Goal: Transaction & Acquisition: Obtain resource

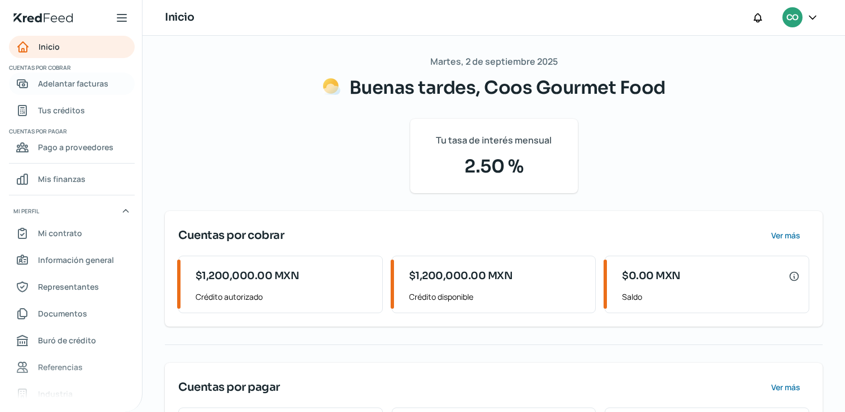
click at [64, 81] on span "Adelantar facturas" at bounding box center [73, 84] width 70 height 14
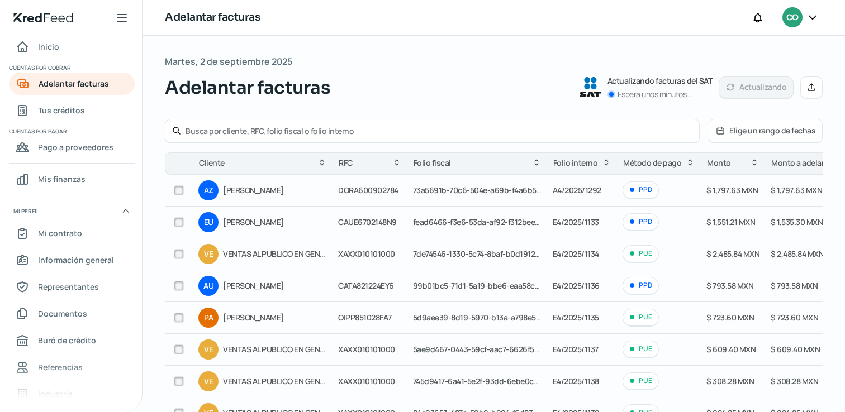
click at [641, 166] on span "Método de pago" at bounding box center [652, 162] width 58 height 13
click at [685, 163] on icon at bounding box center [689, 162] width 9 height 9
click at [687, 163] on icon at bounding box center [689, 163] width 5 height 3
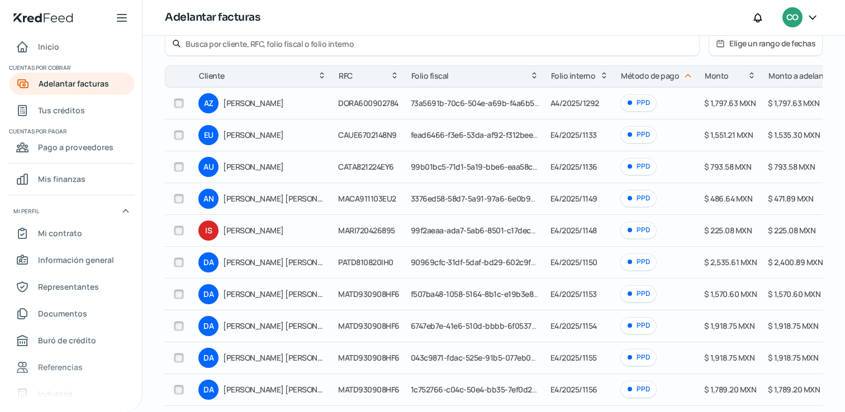
scroll to position [68, 0]
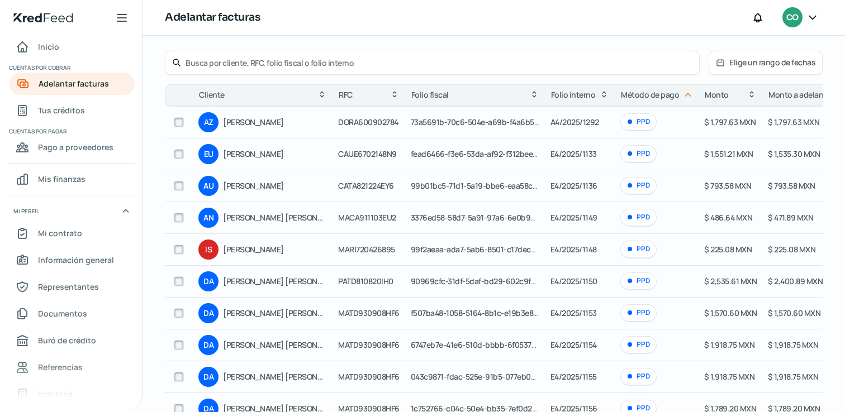
click at [181, 125] on input "checkbox" at bounding box center [179, 122] width 10 height 10
checkbox input "true"
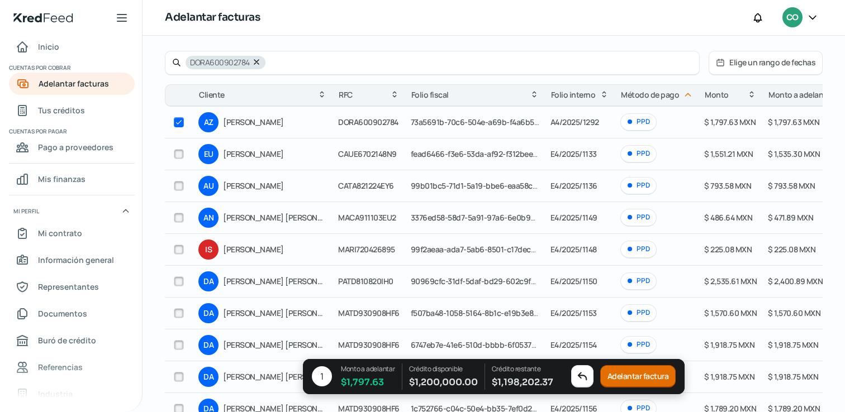
click at [179, 154] on input "checkbox" at bounding box center [179, 154] width 10 height 10
checkbox input "false"
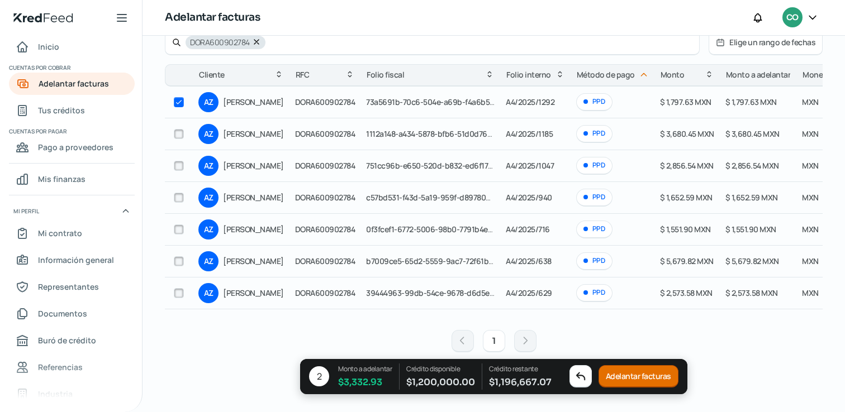
scroll to position [89, 0]
click at [180, 99] on input "checkbox" at bounding box center [179, 102] width 10 height 10
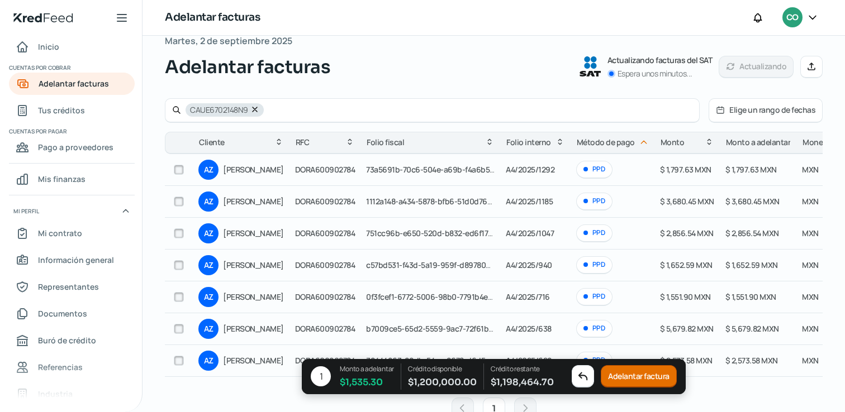
scroll to position [0, 0]
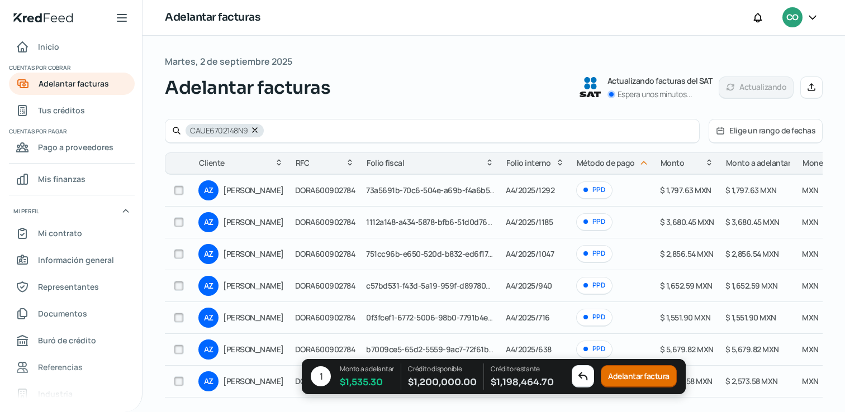
click at [253, 132] on icon at bounding box center [254, 130] width 9 height 9
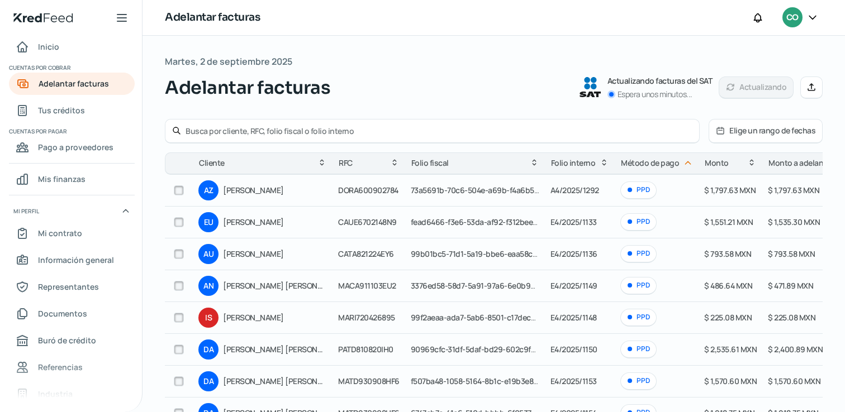
click at [180, 194] on input "checkbox" at bounding box center [179, 190] width 10 height 10
checkbox input "true"
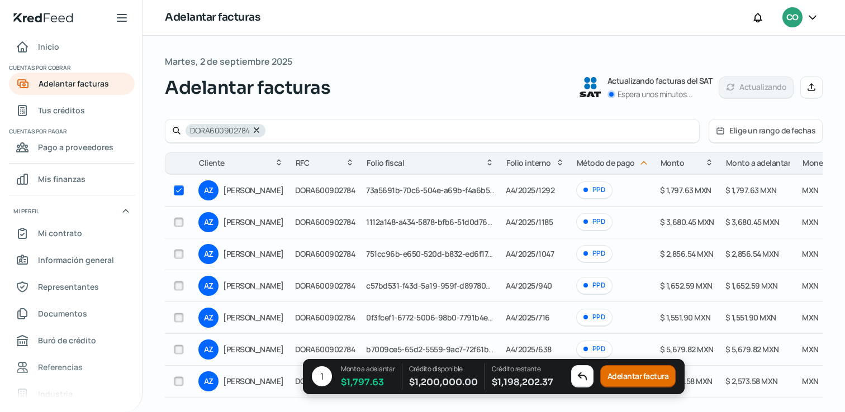
click at [179, 218] on input "checkbox" at bounding box center [179, 222] width 10 height 10
checkbox input "true"
click at [178, 254] on input "checkbox" at bounding box center [179, 254] width 10 height 10
checkbox input "true"
click at [179, 284] on input "checkbox" at bounding box center [179, 286] width 10 height 10
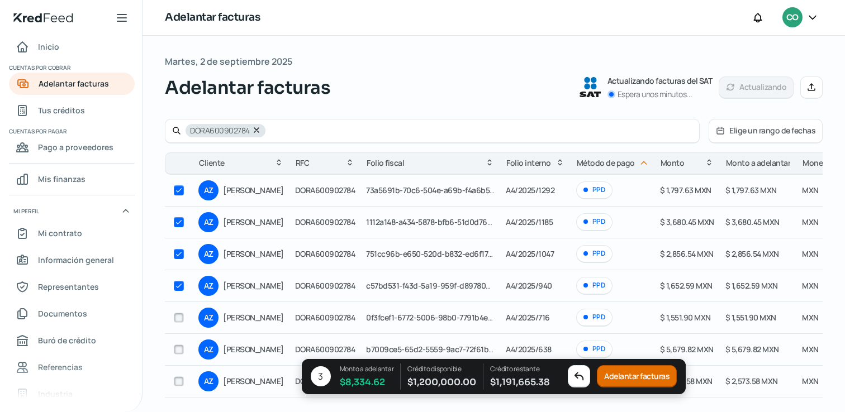
checkbox input "true"
click at [179, 318] on input "checkbox" at bounding box center [179, 318] width 10 height 10
checkbox input "true"
click at [179, 351] on input "checkbox" at bounding box center [179, 350] width 10 height 10
checkbox input "true"
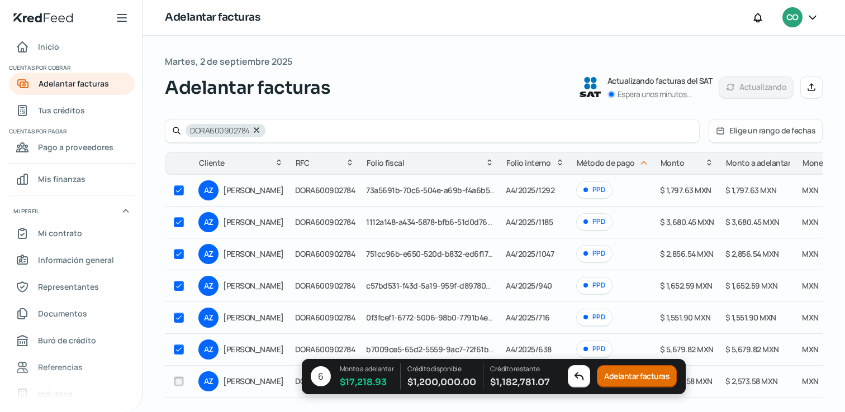
click at [179, 378] on input "checkbox" at bounding box center [179, 382] width 10 height 10
checkbox input "true"
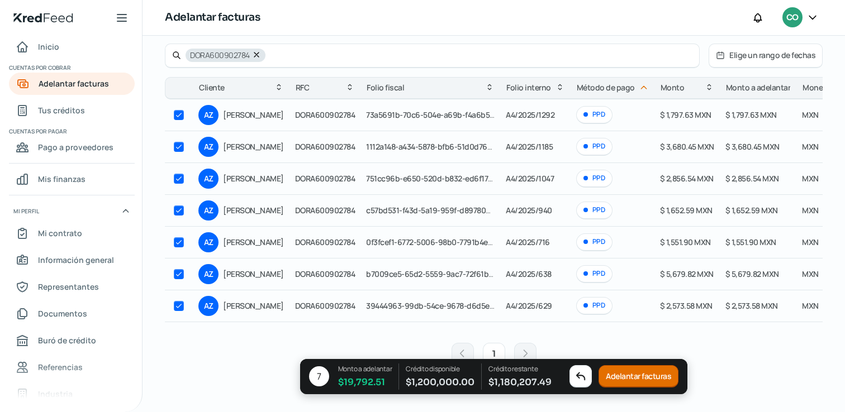
scroll to position [93, 0]
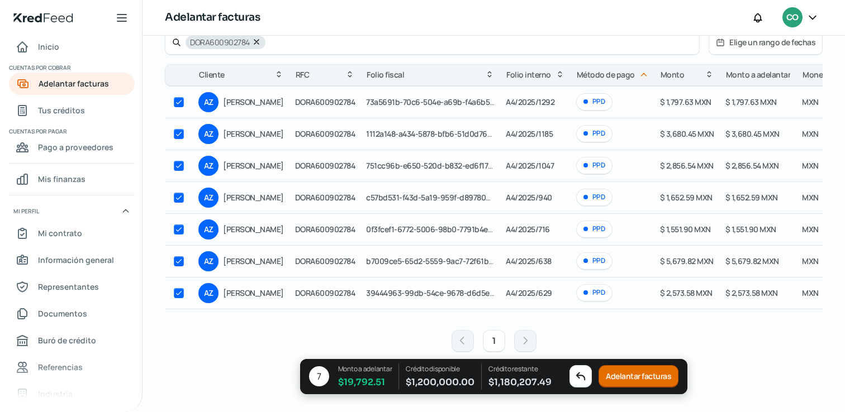
click at [633, 381] on button "Adelantar facturas" at bounding box center [638, 376] width 80 height 22
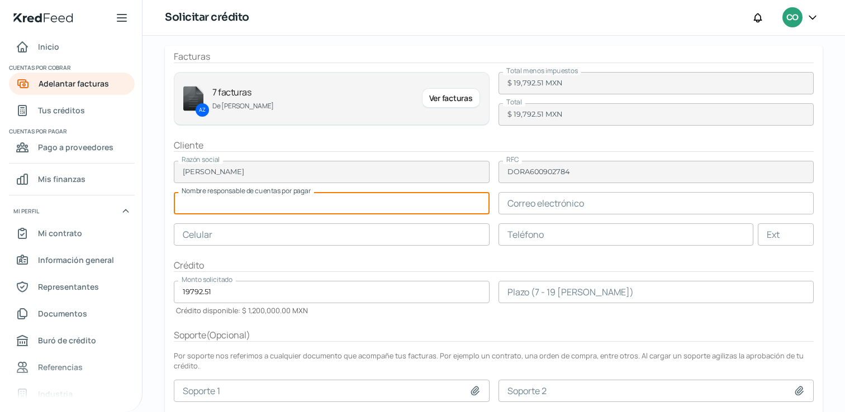
scroll to position [53, 0]
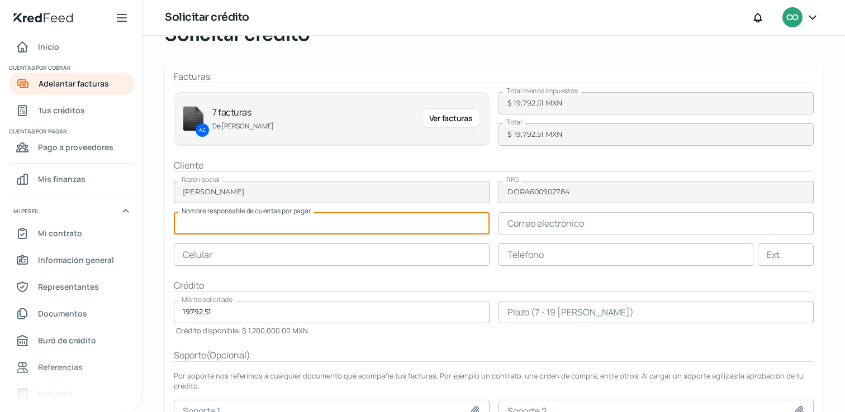
click at [393, 258] on input "text" at bounding box center [332, 255] width 316 height 22
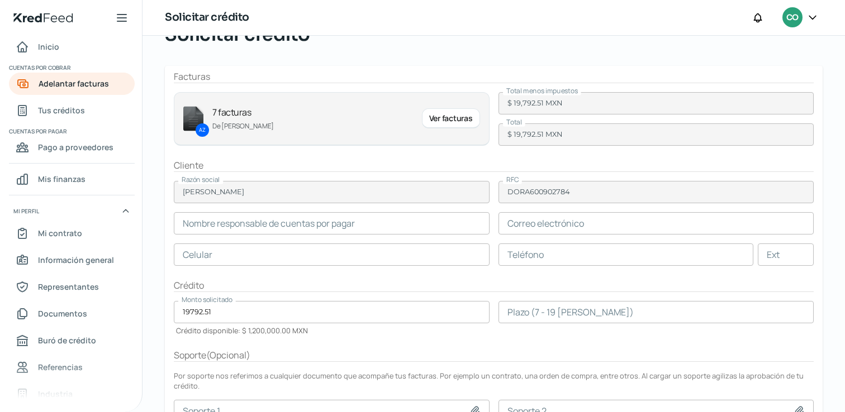
click at [409, 282] on div "Crédito" at bounding box center [494, 285] width 640 height 13
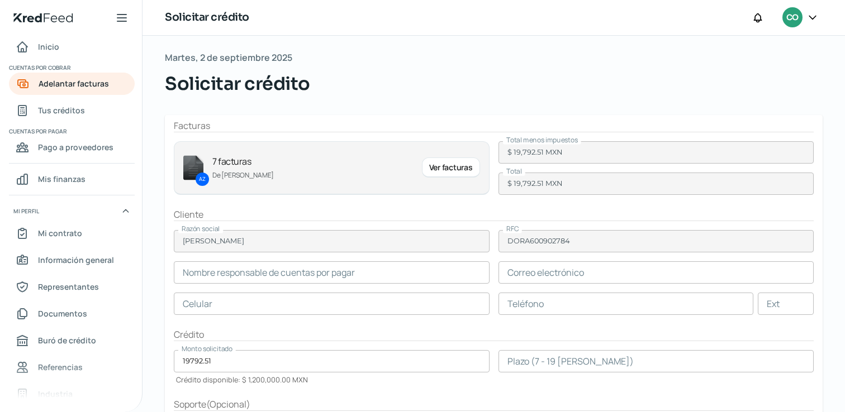
scroll to position [0, 0]
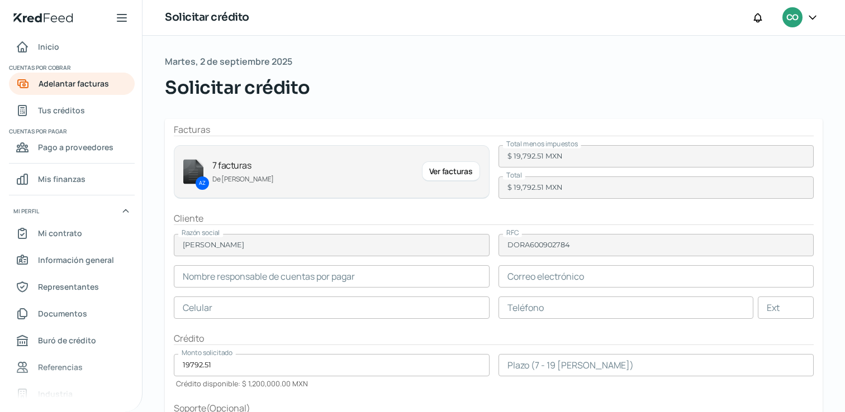
click at [566, 371] on input "number" at bounding box center [656, 365] width 316 height 22
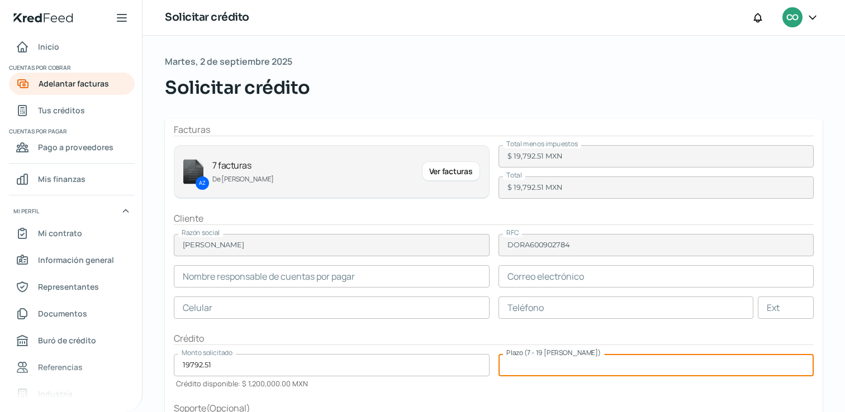
click at [419, 344] on div "Crédito" at bounding box center [494, 338] width 640 height 13
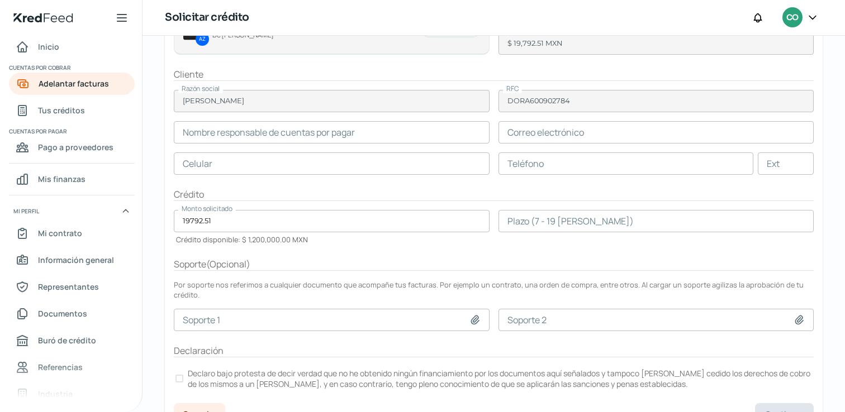
scroll to position [154, 0]
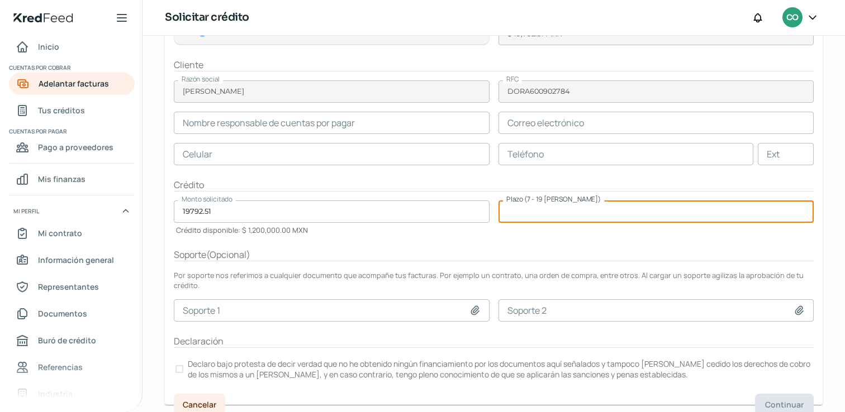
click at [610, 214] on input "number" at bounding box center [656, 212] width 316 height 22
click at [611, 252] on div "Soporte ( Opcional )" at bounding box center [494, 255] width 640 height 13
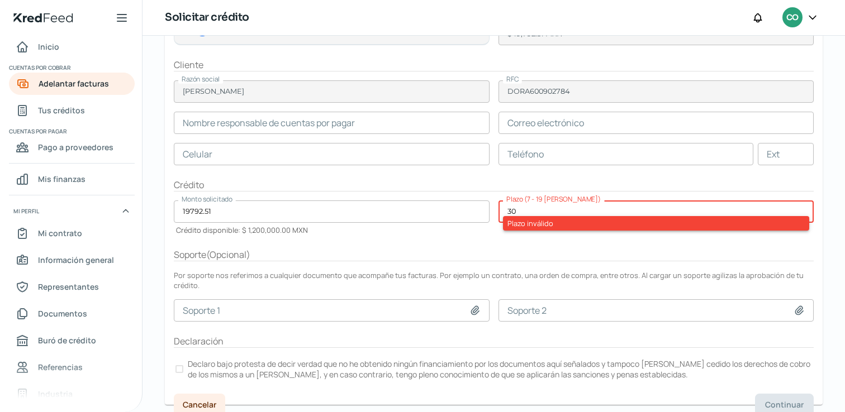
click at [604, 241] on form "Facturas AZ 7 facturas De [PERSON_NAME] Ver facturas Total menos impuestos $ 19…" at bounding box center [494, 185] width 658 height 440
click at [604, 212] on input "30" at bounding box center [656, 212] width 316 height 22
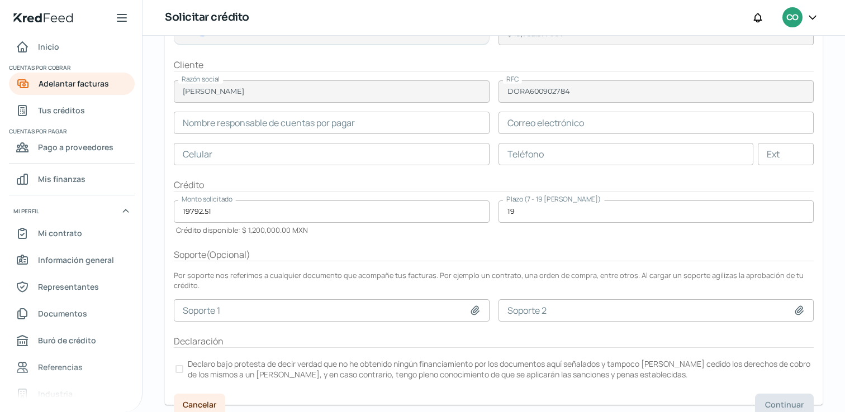
click at [567, 263] on form "Facturas AZ 7 facturas De [PERSON_NAME] Ver facturas Total menos impuestos $ 19…" at bounding box center [494, 185] width 658 height 440
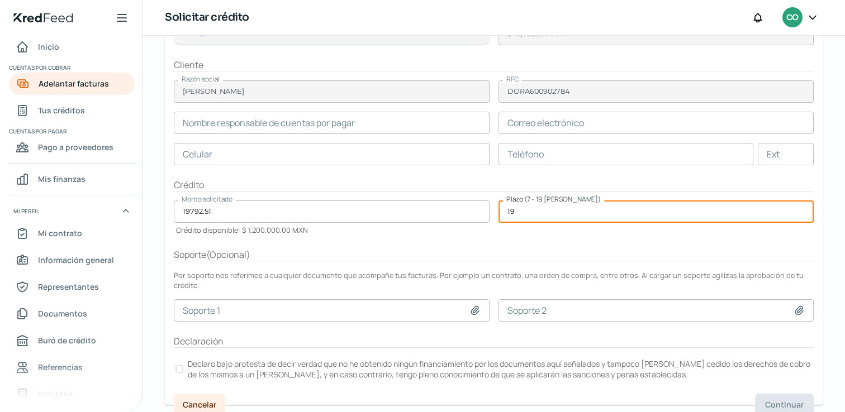
click at [569, 211] on input "19" at bounding box center [656, 212] width 316 height 22
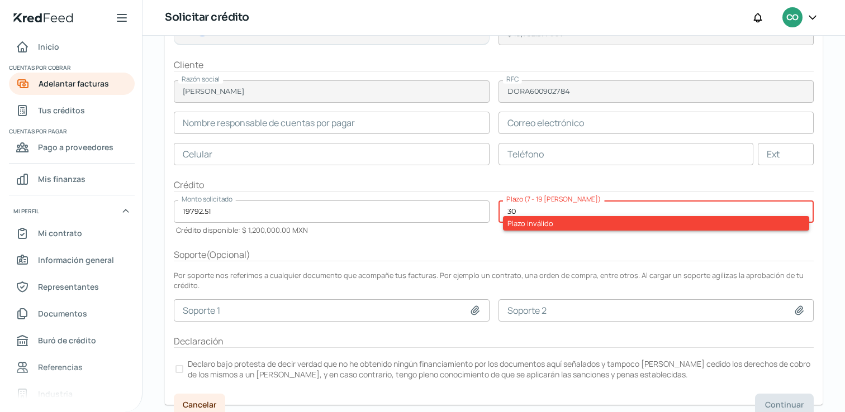
type input "30"
click at [560, 241] on form "Facturas AZ 7 facturas De [PERSON_NAME] Ver facturas Total menos impuestos $ 19…" at bounding box center [494, 185] width 658 height 440
click at [587, 204] on input "30" at bounding box center [656, 212] width 316 height 22
click at [587, 207] on input "30" at bounding box center [656, 212] width 316 height 22
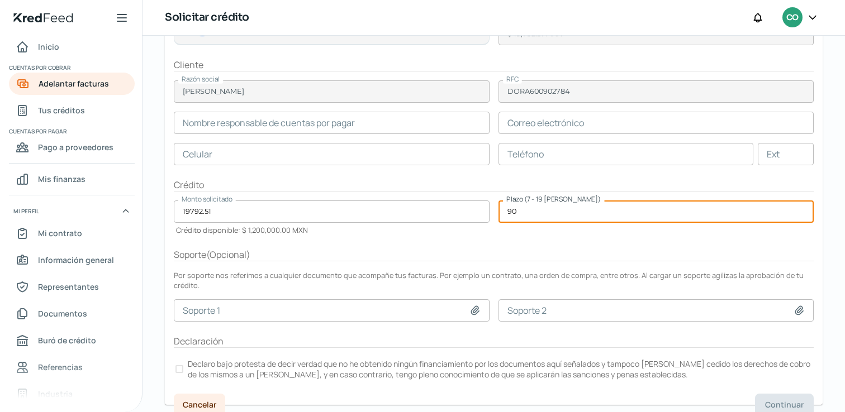
type input "90"
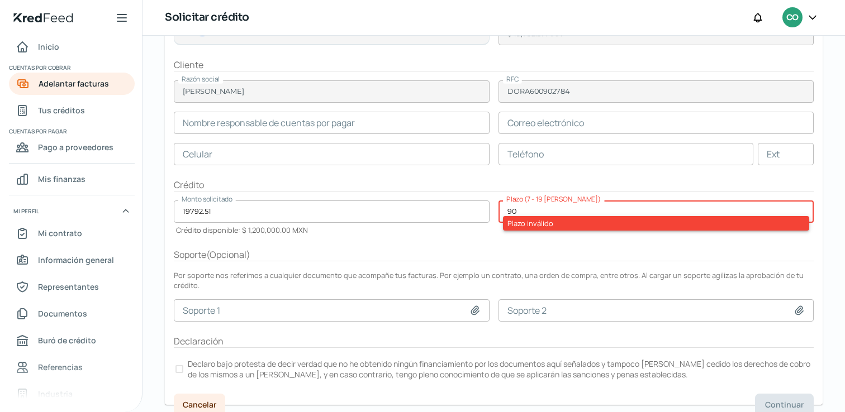
click at [554, 265] on form "Facturas AZ 7 facturas De [PERSON_NAME] Ver facturas Total menos impuestos $ 19…" at bounding box center [494, 185] width 658 height 440
click at [566, 211] on input "90" at bounding box center [656, 212] width 316 height 22
click at [466, 260] on div "Soporte ( Opcional )" at bounding box center [494, 255] width 640 height 13
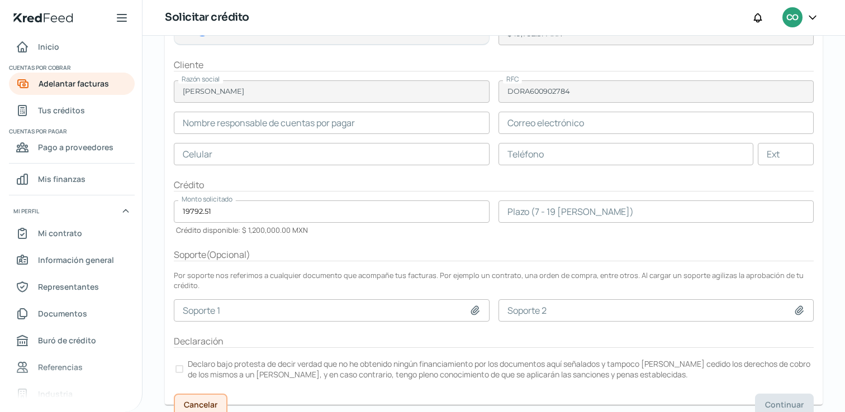
click at [208, 401] on span "Cancelar" at bounding box center [201, 405] width 34 height 8
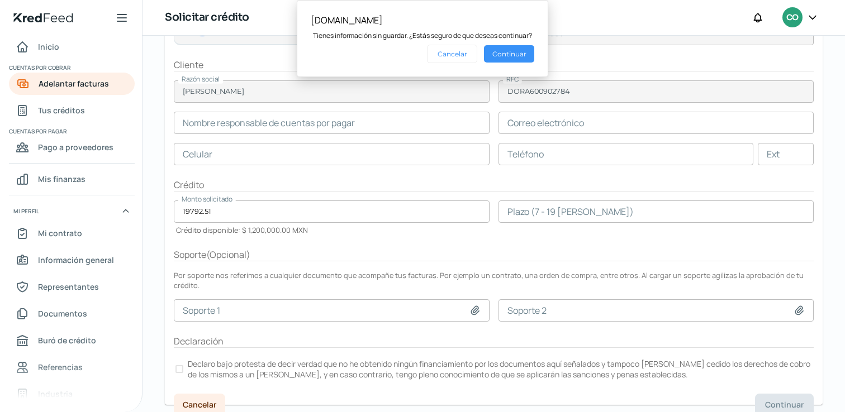
click at [509, 55] on button "Continuar" at bounding box center [509, 53] width 50 height 17
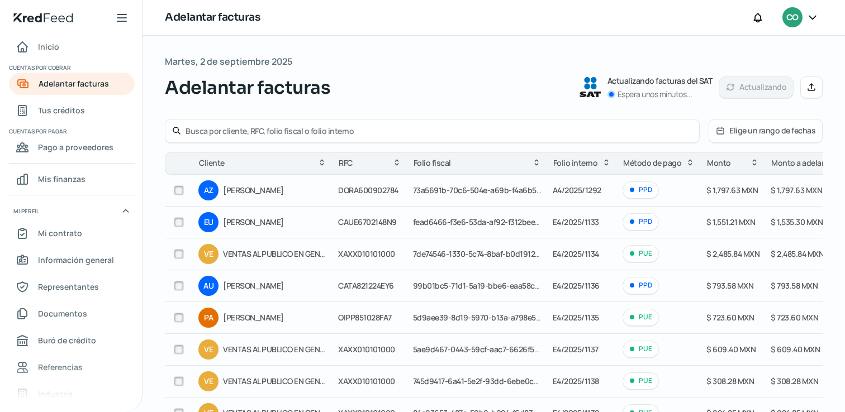
click at [180, 225] on input "checkbox" at bounding box center [179, 222] width 10 height 10
checkbox input "true"
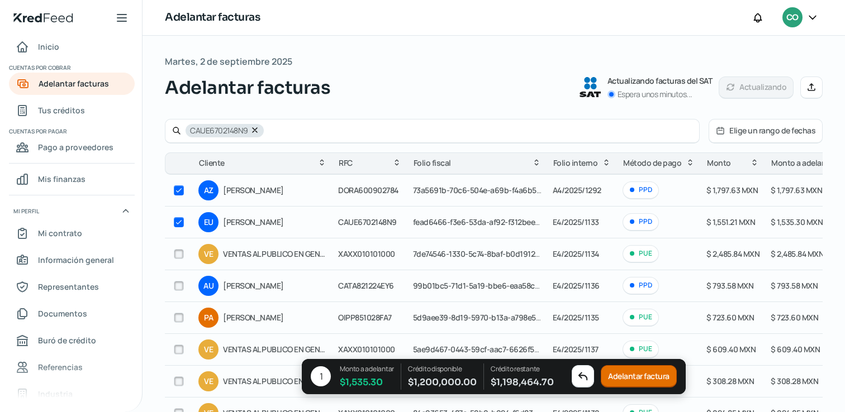
checkbox input "true"
checkbox input "false"
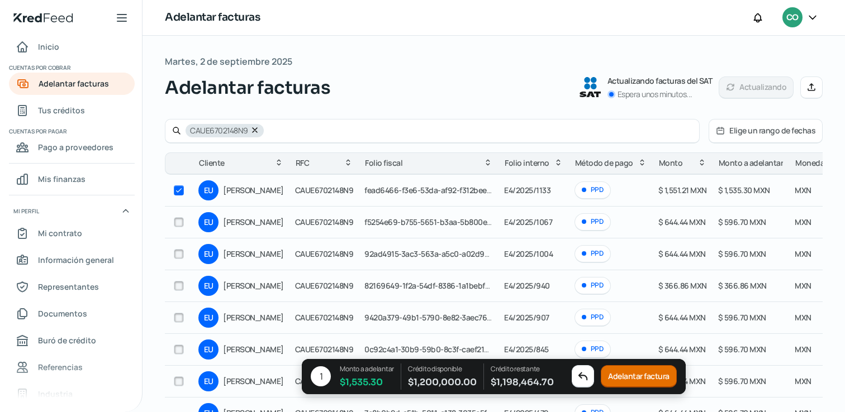
click at [179, 193] on input "checkbox" at bounding box center [179, 190] width 10 height 10
checkbox input "false"
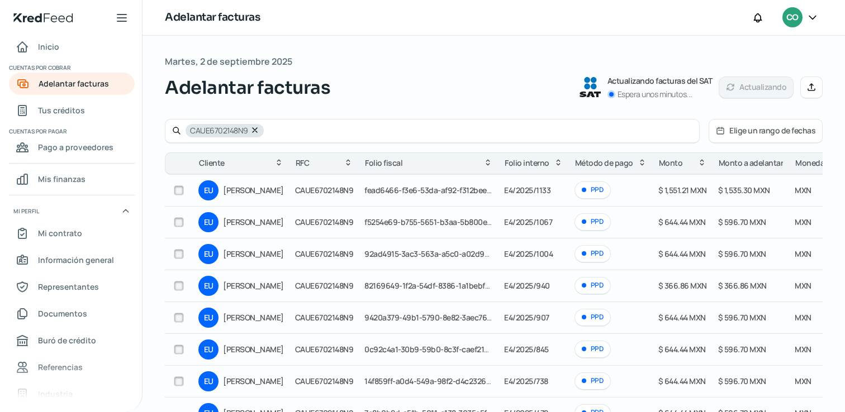
click at [252, 132] on icon at bounding box center [254, 130] width 9 height 9
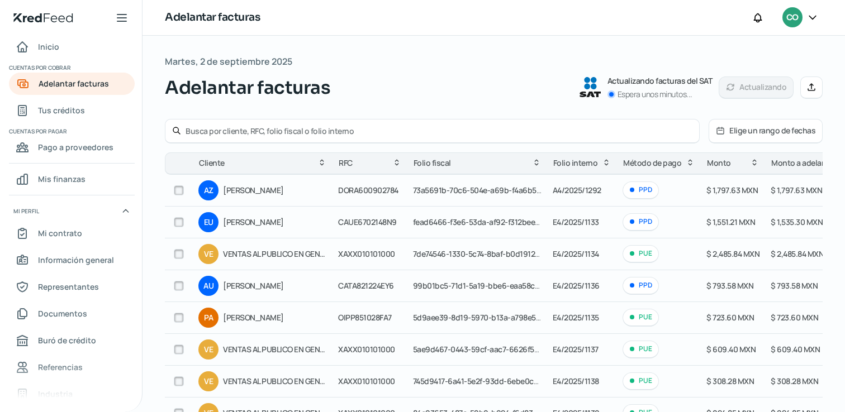
click at [687, 160] on icon at bounding box center [689, 162] width 9 height 9
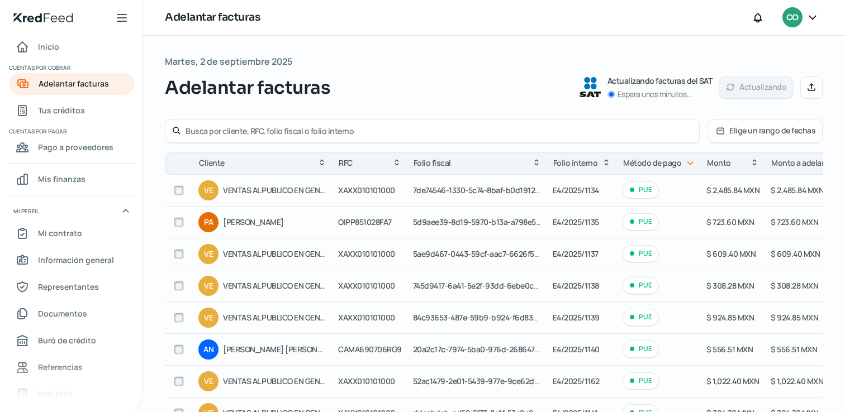
click at [686, 164] on icon at bounding box center [689, 163] width 9 height 9
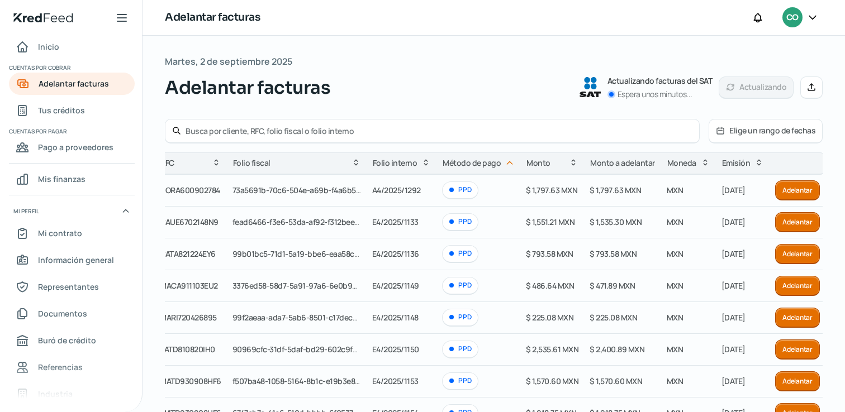
click at [571, 164] on icon at bounding box center [573, 163] width 4 height 6
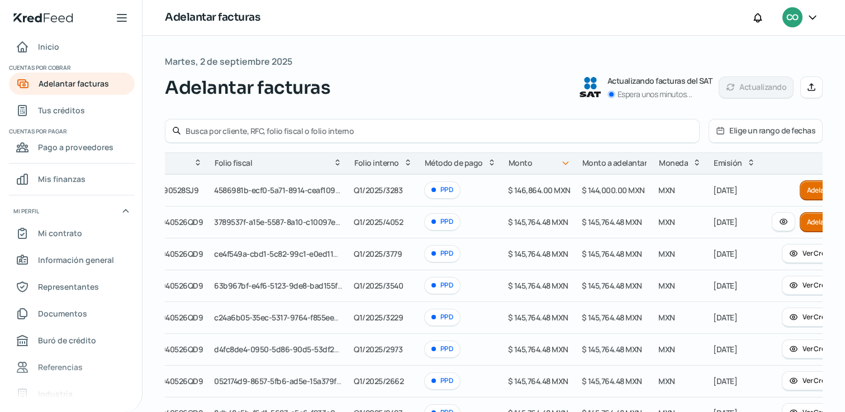
scroll to position [0, 217]
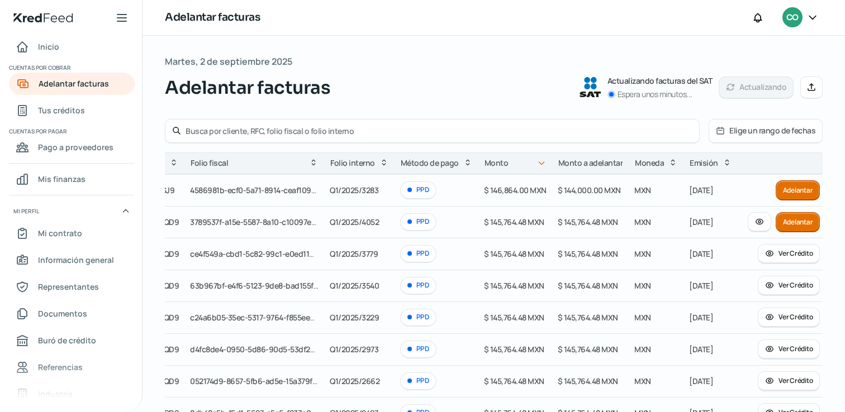
click at [780, 254] on button "Ver Crédito" at bounding box center [789, 254] width 62 height 20
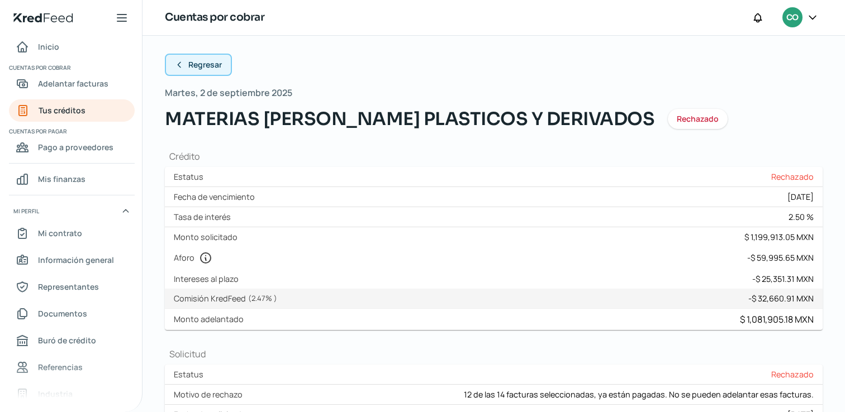
click at [213, 62] on span "Regresar" at bounding box center [205, 65] width 34 height 8
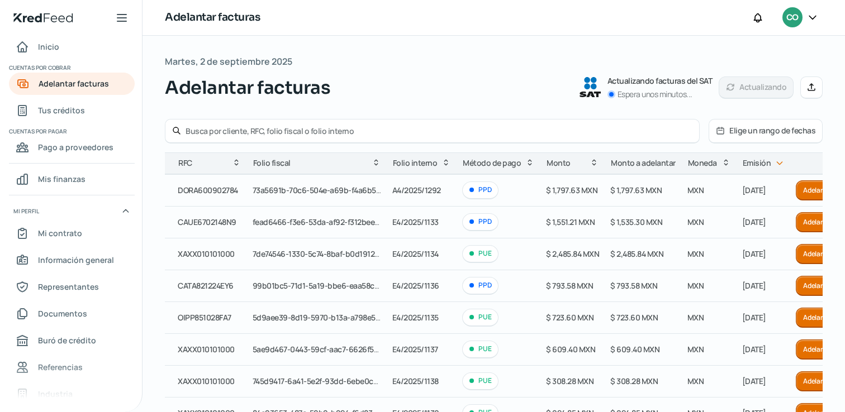
scroll to position [0, 182]
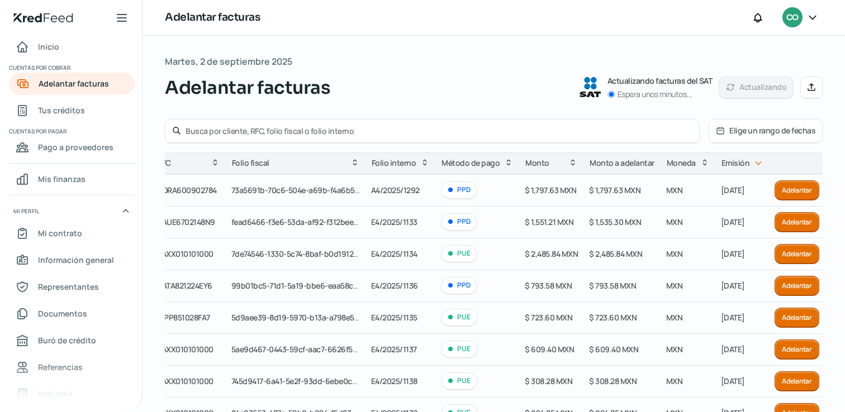
click at [568, 162] on icon at bounding box center [572, 162] width 9 height 9
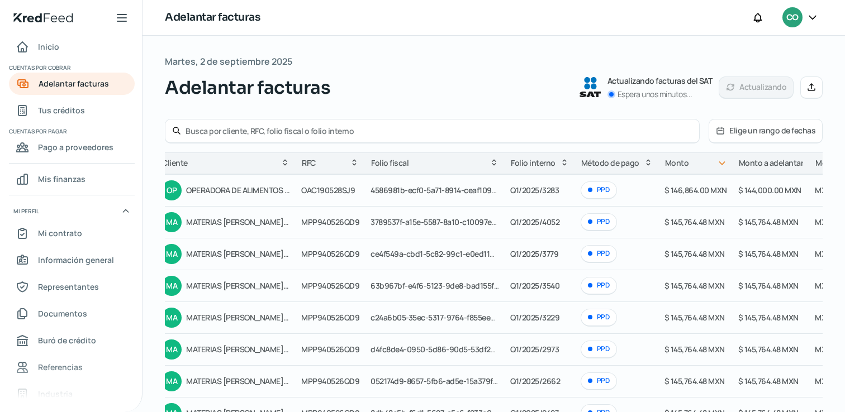
scroll to position [0, 0]
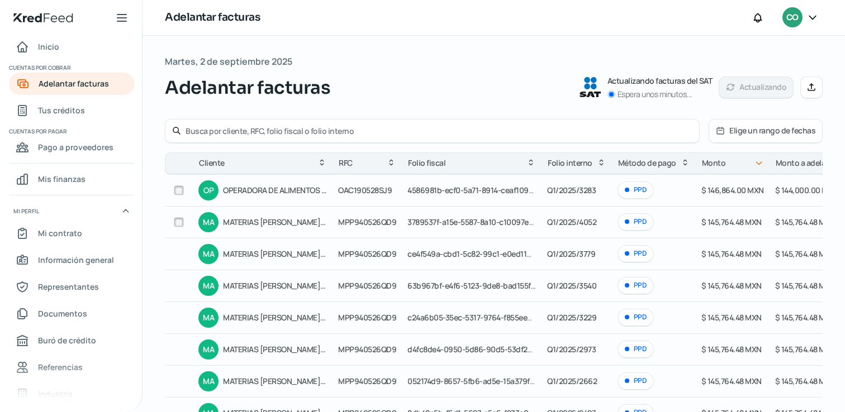
click at [177, 194] on input "checkbox" at bounding box center [179, 190] width 10 height 10
checkbox input "true"
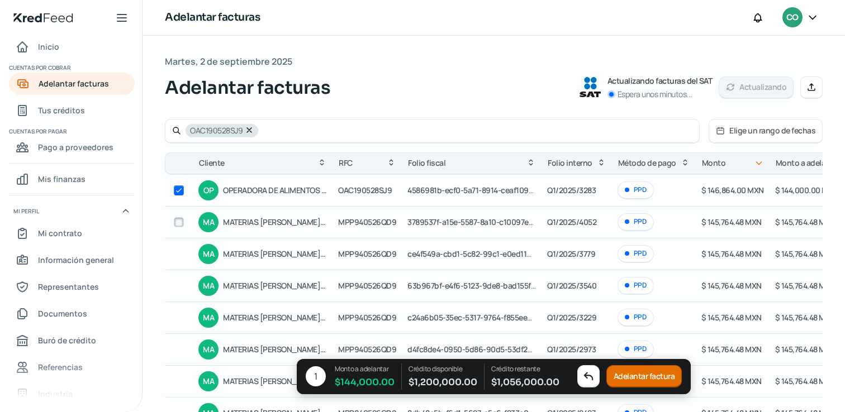
click at [178, 222] on input "checkbox" at bounding box center [179, 222] width 10 height 10
checkbox input "true"
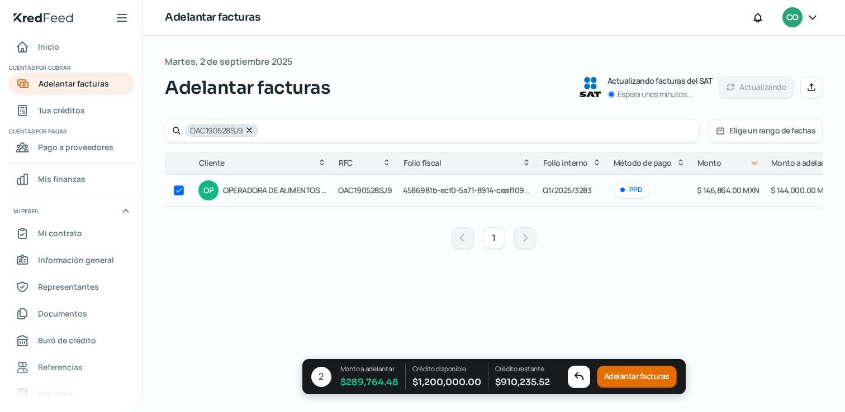
click at [248, 131] on icon at bounding box center [249, 130] width 9 height 9
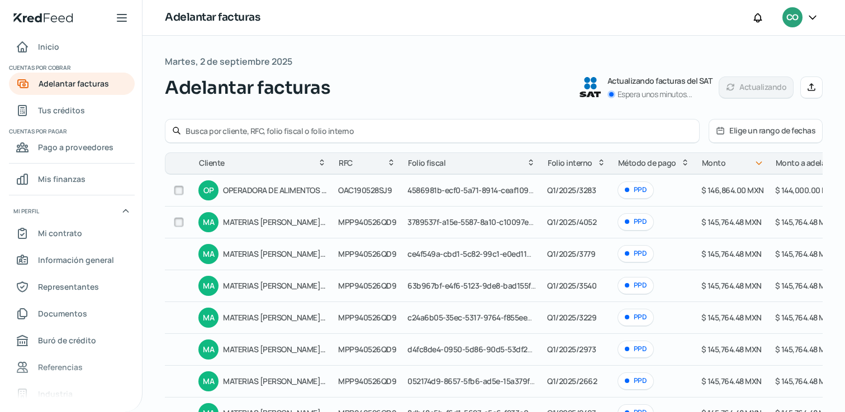
click at [181, 192] on input "checkbox" at bounding box center [179, 190] width 10 height 10
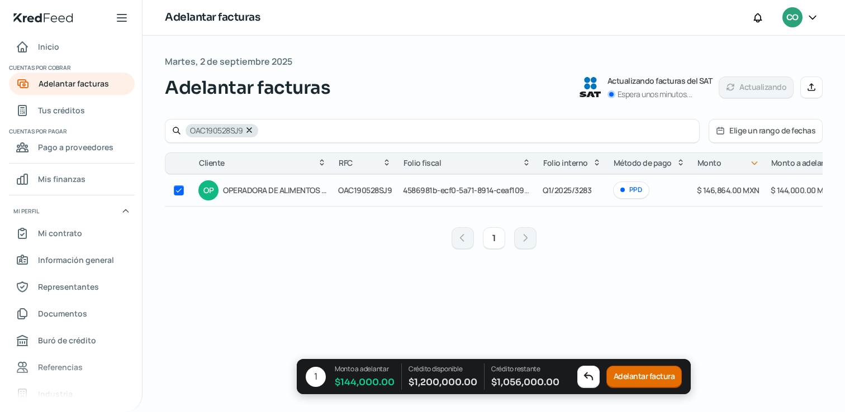
click at [247, 135] on button at bounding box center [249, 131] width 9 height 10
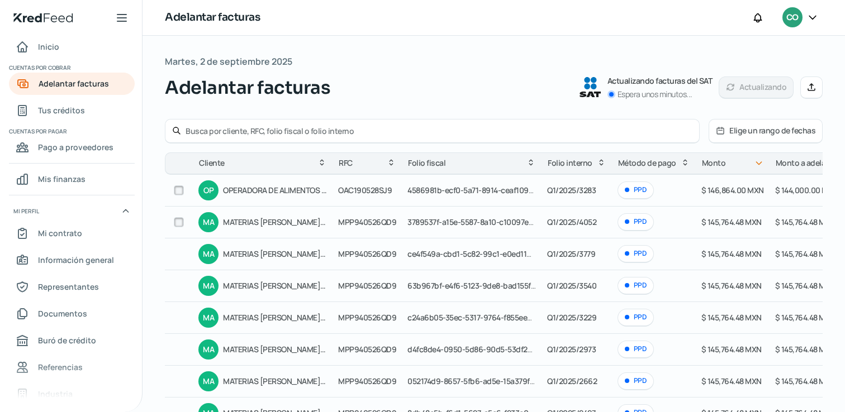
click at [174, 189] on input "checkbox" at bounding box center [179, 190] width 10 height 10
checkbox input "true"
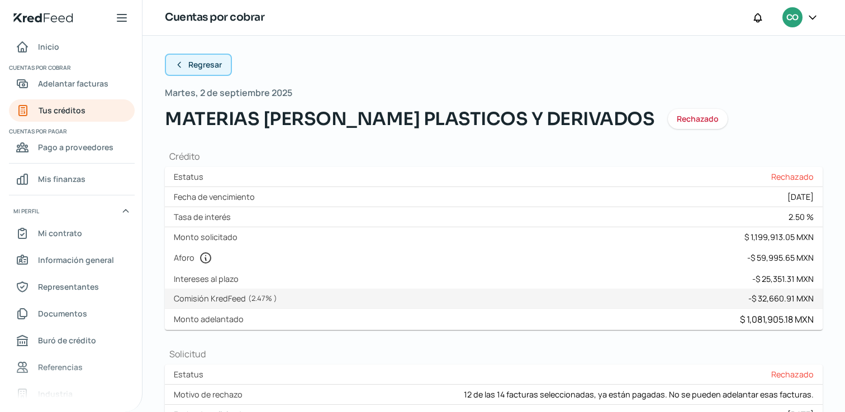
click at [203, 69] on span "Regresar" at bounding box center [205, 65] width 34 height 8
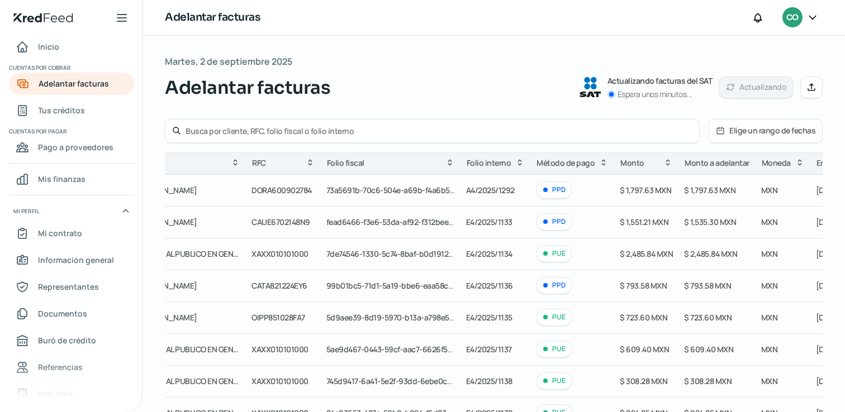
scroll to position [0, 182]
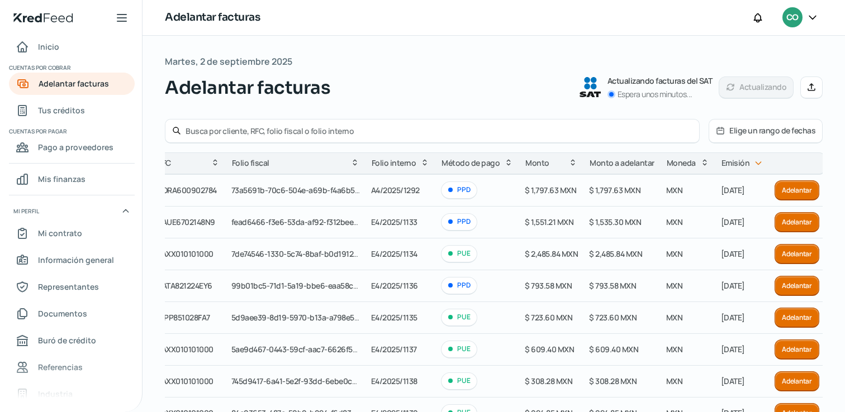
click at [569, 166] on icon at bounding box center [572, 162] width 9 height 9
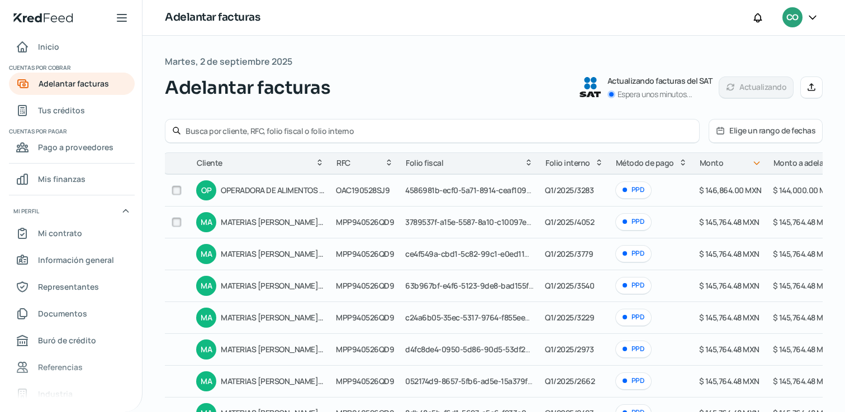
scroll to position [0, 0]
click at [178, 189] on input "checkbox" at bounding box center [179, 190] width 10 height 10
checkbox input "true"
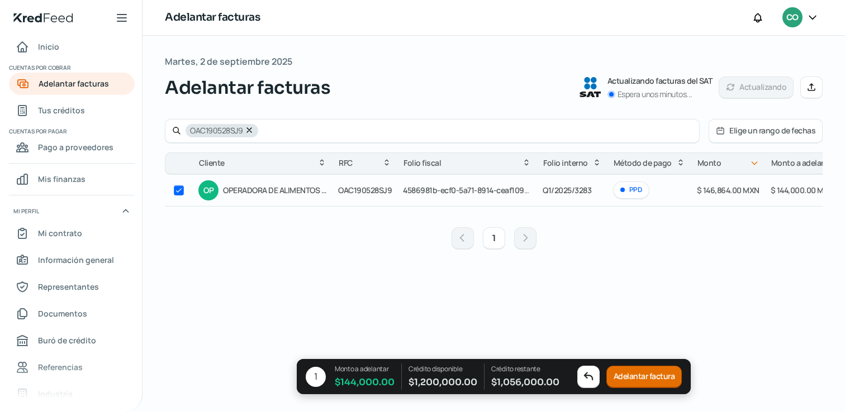
click at [635, 375] on button "Adelantar factura" at bounding box center [644, 377] width 76 height 22
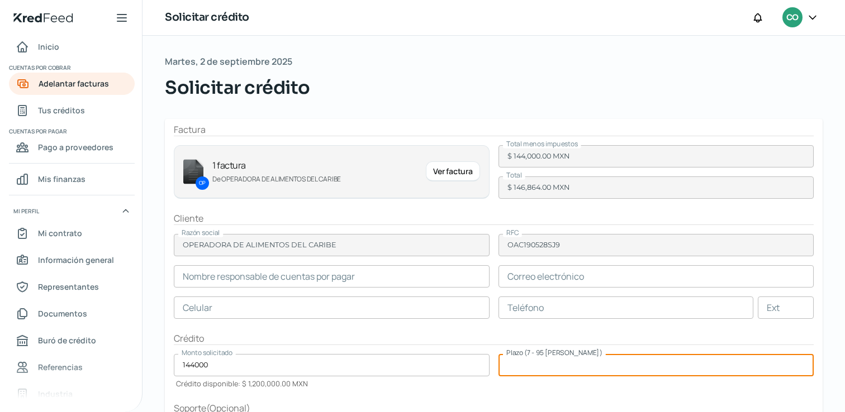
click at [609, 361] on input "number" at bounding box center [656, 365] width 316 height 22
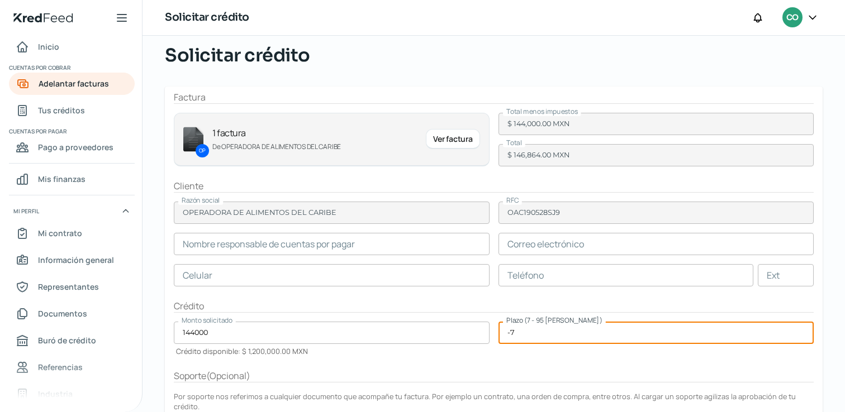
scroll to position [50, 0]
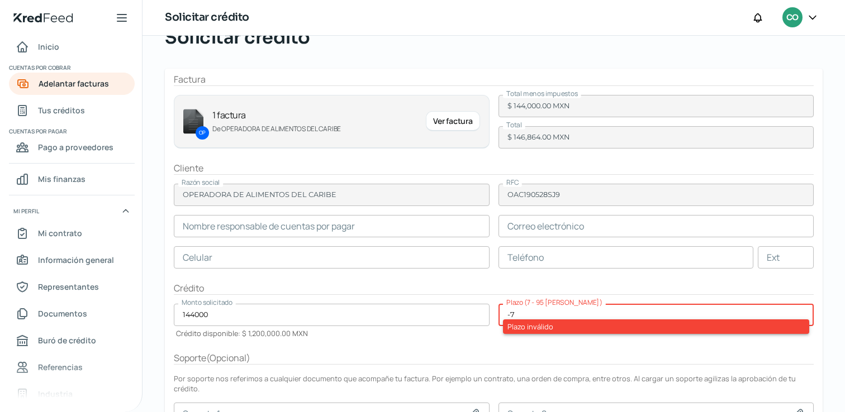
type input "-7"
click at [609, 361] on div "Soporte ( Opcional )" at bounding box center [494, 358] width 640 height 13
click at [615, 315] on input "-7" at bounding box center [656, 315] width 316 height 22
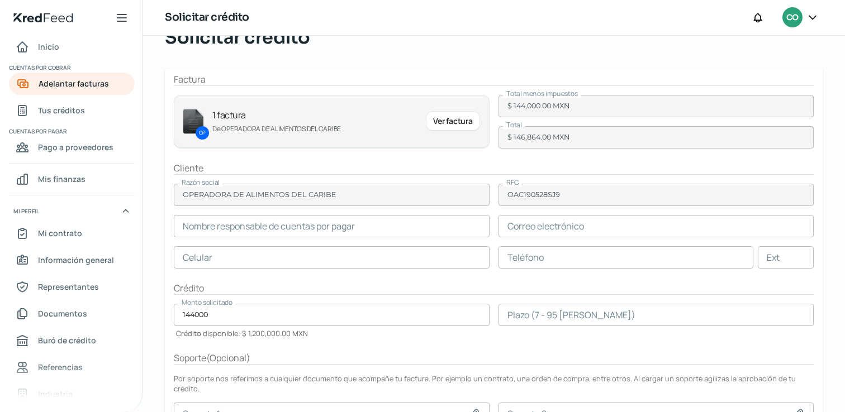
click at [622, 283] on div "Crédito" at bounding box center [494, 288] width 640 height 13
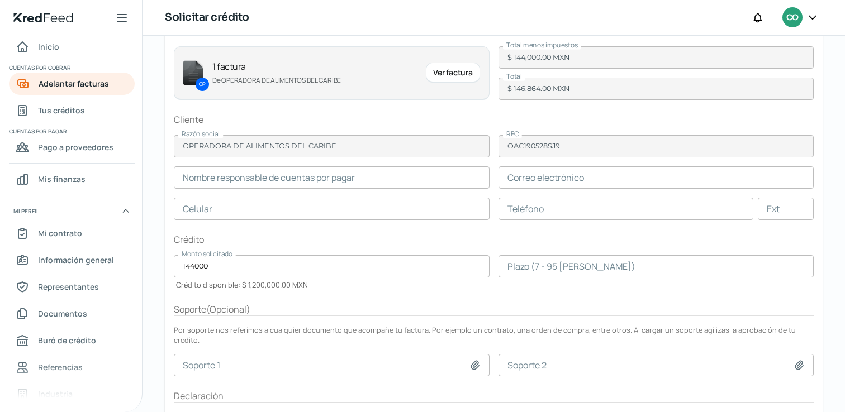
scroll to position [154, 0]
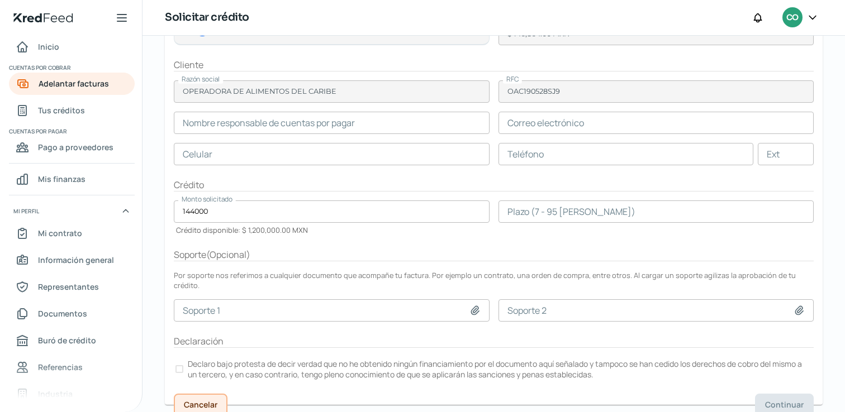
click at [197, 401] on span "Cancelar" at bounding box center [201, 405] width 34 height 8
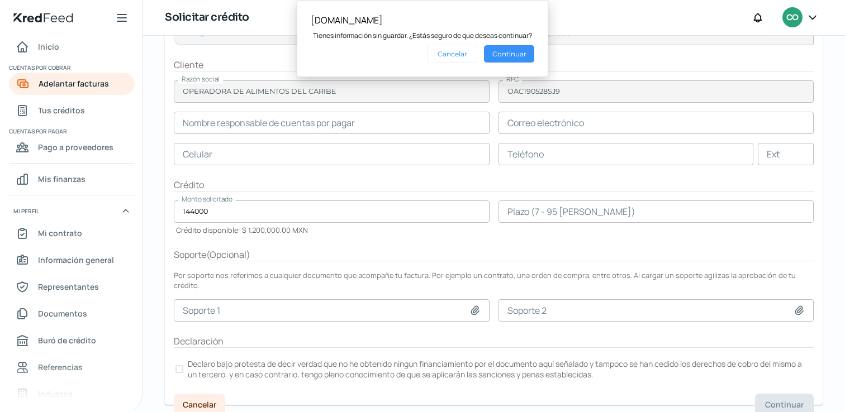
click at [521, 49] on button "Continuar" at bounding box center [509, 53] width 50 height 17
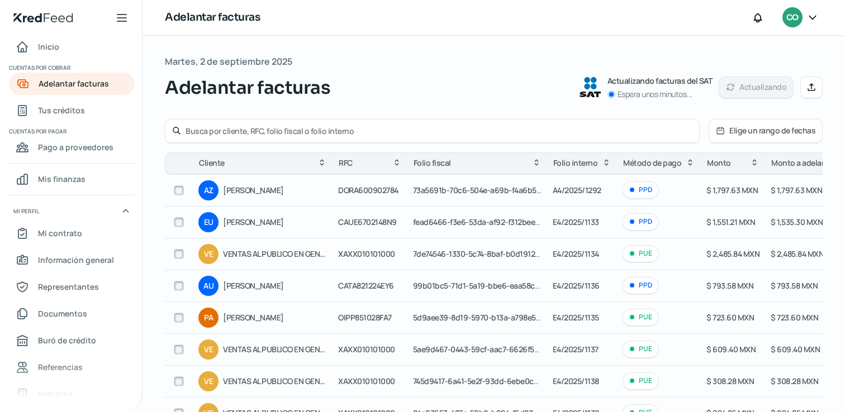
click at [230, 128] on input "text" at bounding box center [438, 131] width 507 height 11
paste input "[PERSON_NAME] [PERSON_NAME]"
type input "[PERSON_NAME] [PERSON_NAME]"
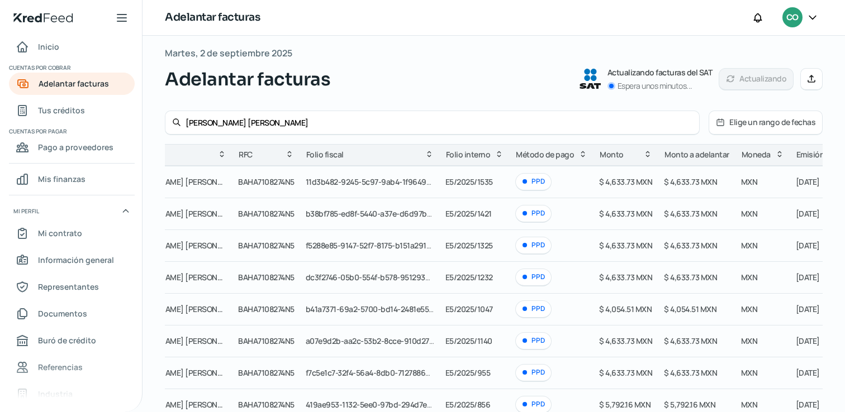
scroll to position [0, 36]
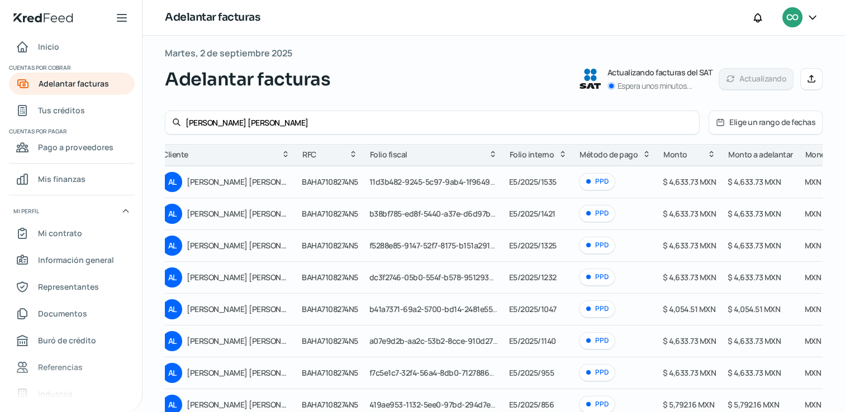
click at [314, 126] on input "[PERSON_NAME] [PERSON_NAME]" at bounding box center [438, 122] width 507 height 11
type input "corporativo dulcero"
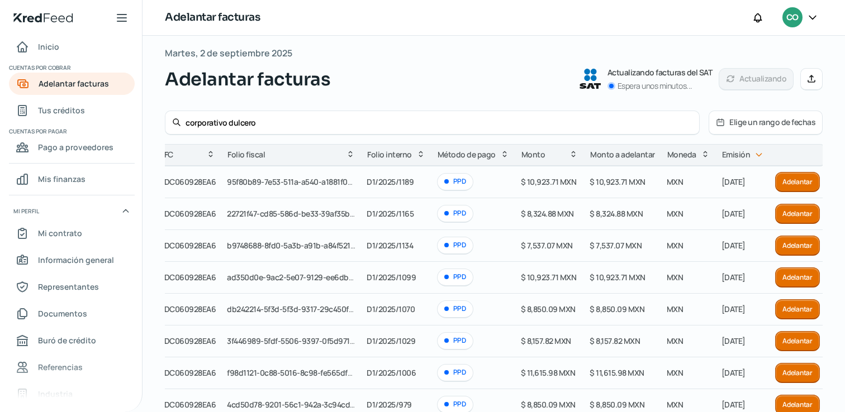
scroll to position [0, 0]
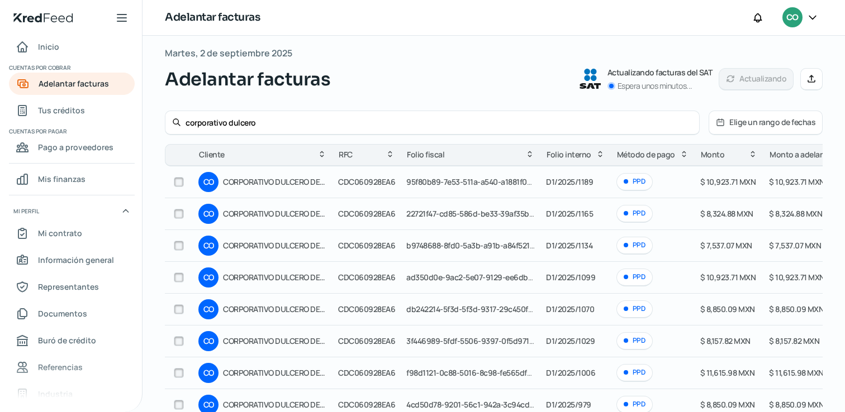
click at [174, 182] on input "checkbox" at bounding box center [179, 182] width 10 height 10
checkbox input "true"
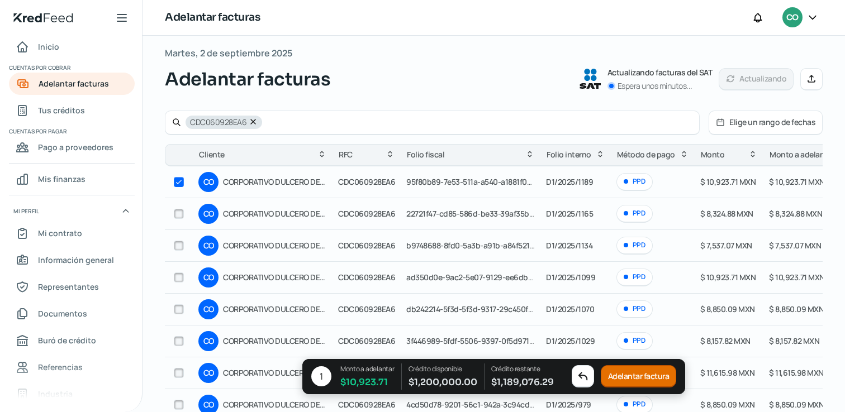
click at [174, 216] on input "checkbox" at bounding box center [179, 214] width 10 height 10
checkbox input "true"
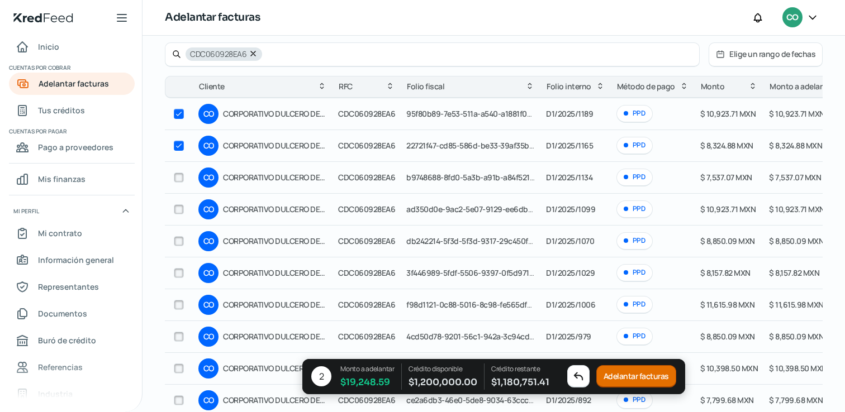
scroll to position [80, 0]
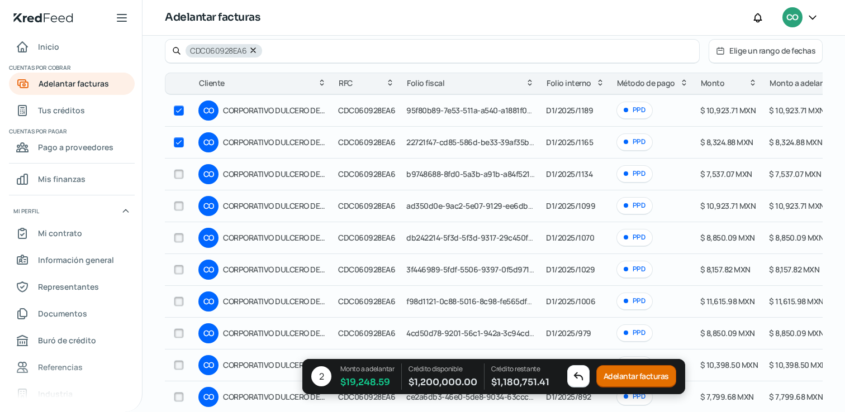
click at [180, 173] on input "checkbox" at bounding box center [179, 174] width 10 height 10
checkbox input "true"
click at [180, 205] on input "checkbox" at bounding box center [179, 206] width 10 height 10
checkbox input "true"
click at [182, 239] on input "checkbox" at bounding box center [179, 238] width 10 height 10
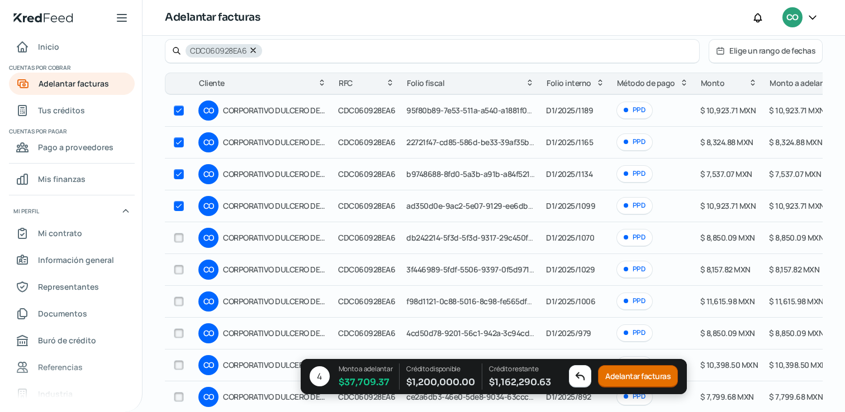
checkbox input "true"
click at [630, 379] on button "Adelantar facturas" at bounding box center [638, 377] width 80 height 22
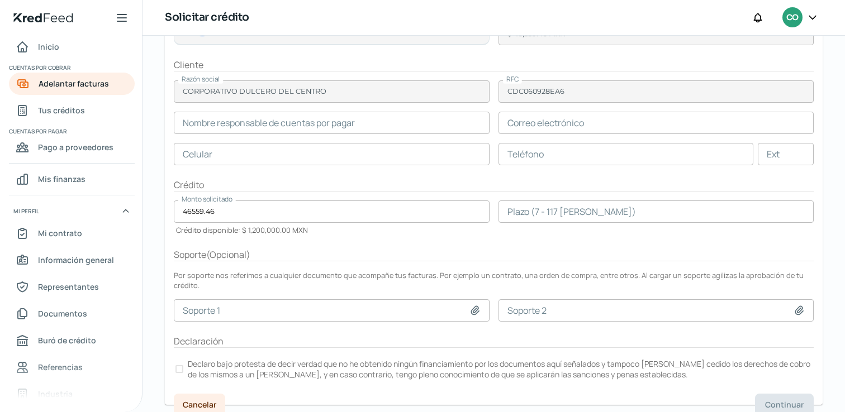
scroll to position [152, 0]
click at [396, 128] on input "text" at bounding box center [332, 124] width 316 height 22
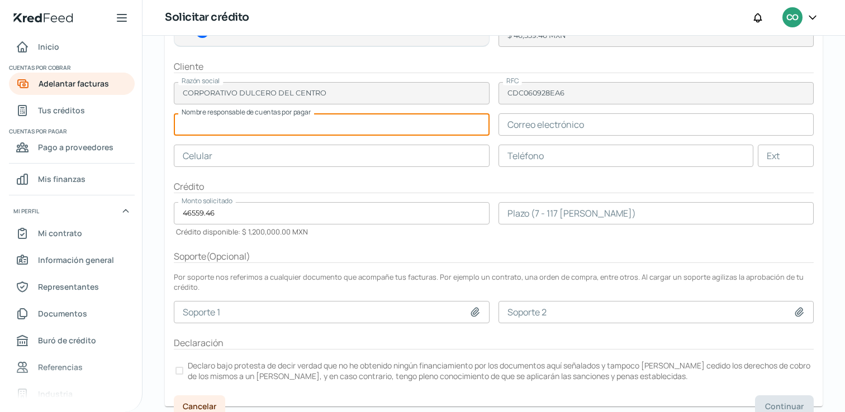
paste input "[PERSON_NAME]"
type input "[PERSON_NAME]"
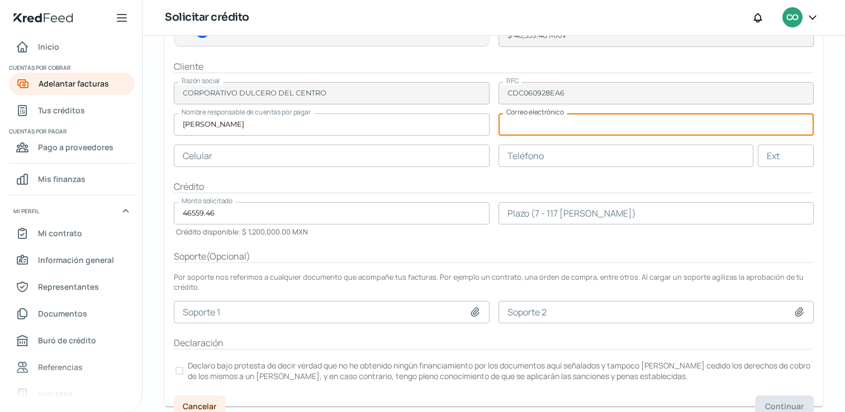
click at [544, 127] on input "text" at bounding box center [656, 124] width 316 height 22
paste input "[EMAIL_ADDRESS][DOMAIN_NAME]"
type input "[EMAIL_ADDRESS][DOMAIN_NAME]"
click at [357, 168] on form "Facturas CO 5 facturas De CORPORATIVO DULCERO DEL CENTRO Ver facturas Total men…" at bounding box center [494, 187] width 658 height 440
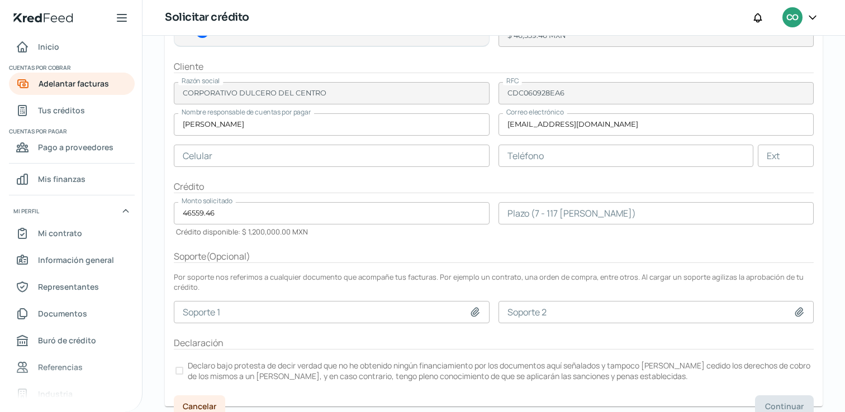
click at [360, 163] on input "text" at bounding box center [332, 156] width 316 height 22
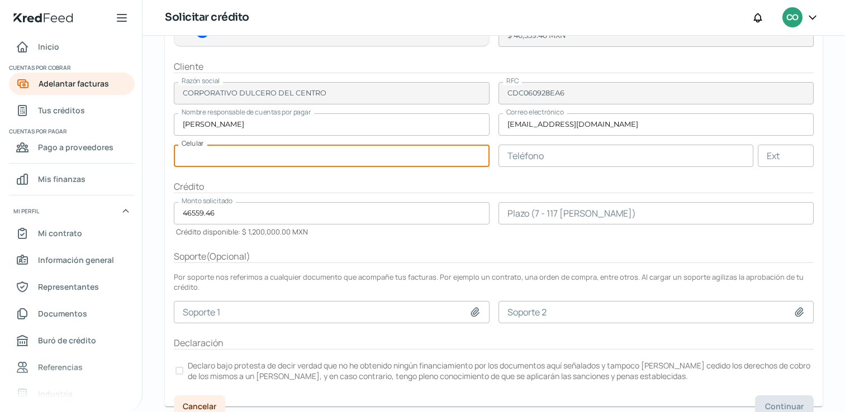
paste input "44 - 2248 - 3748"
type input "44 - 2248 - 3748"
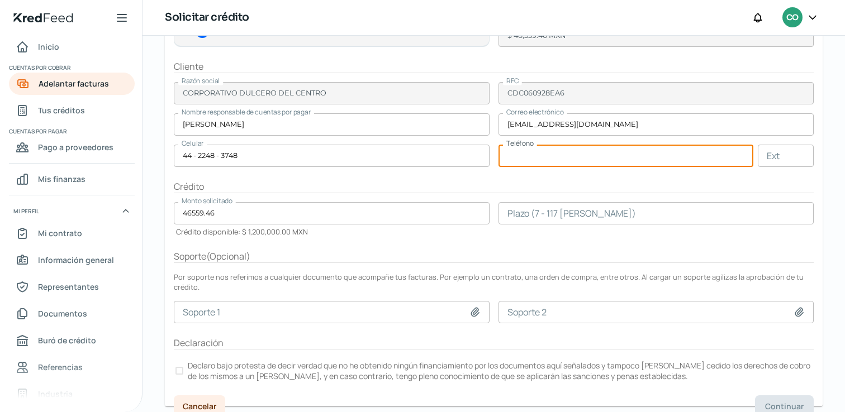
click at [525, 159] on input "text" at bounding box center [625, 156] width 255 height 22
paste input "44 - 2223 - 4551"
type input "44 - 2223 - 4551"
click at [335, 201] on form "Facturas CO 5 facturas De CORPORATIVO DULCERO DEL CENTRO Ver facturas Total men…" at bounding box center [494, 187] width 658 height 440
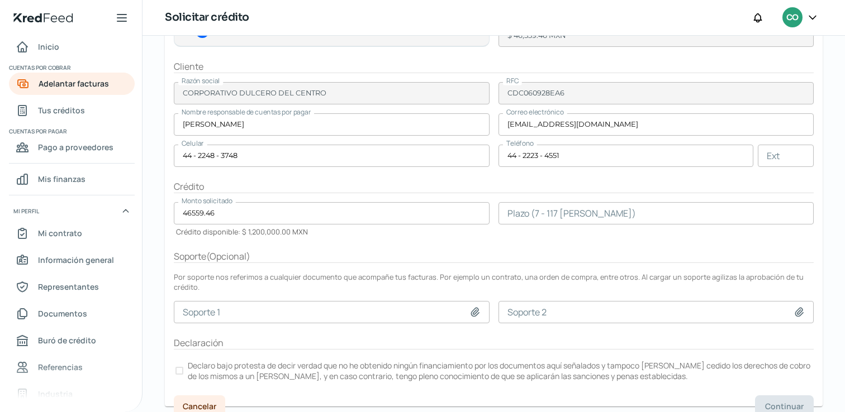
click at [573, 218] on input "number" at bounding box center [656, 213] width 316 height 22
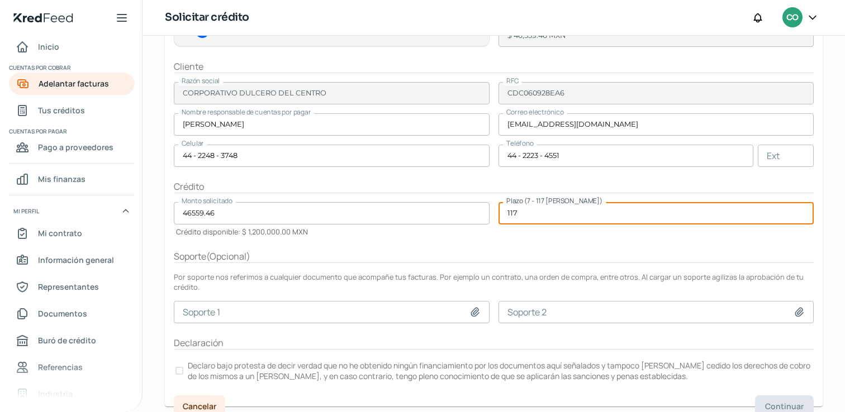
type input "117"
click at [559, 252] on div "Soporte ( Opcional )" at bounding box center [494, 256] width 640 height 13
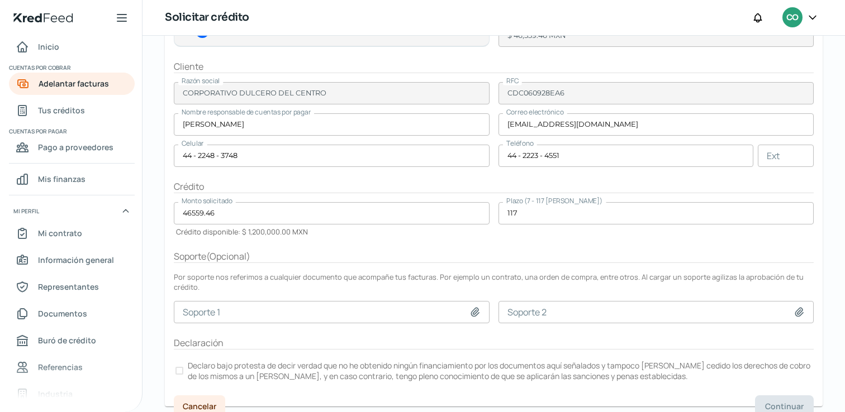
scroll to position [154, 0]
click at [180, 365] on div at bounding box center [179, 369] width 8 height 8
click at [785, 401] on span "Continuar" at bounding box center [784, 405] width 39 height 8
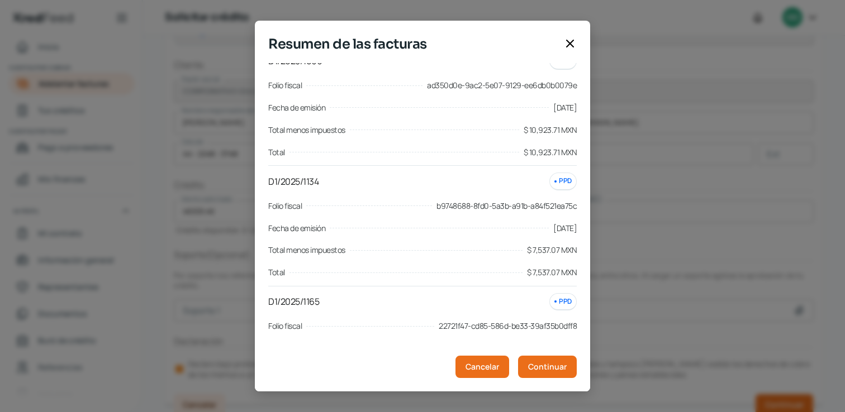
scroll to position [428, 0]
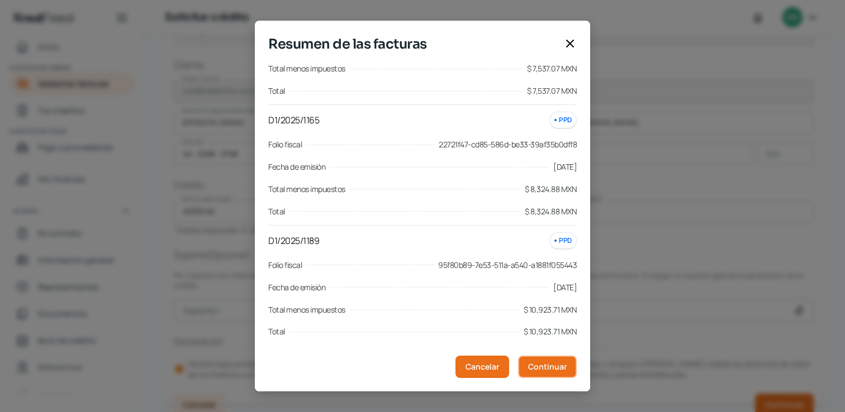
click at [554, 369] on span "Continuar" at bounding box center [547, 367] width 39 height 8
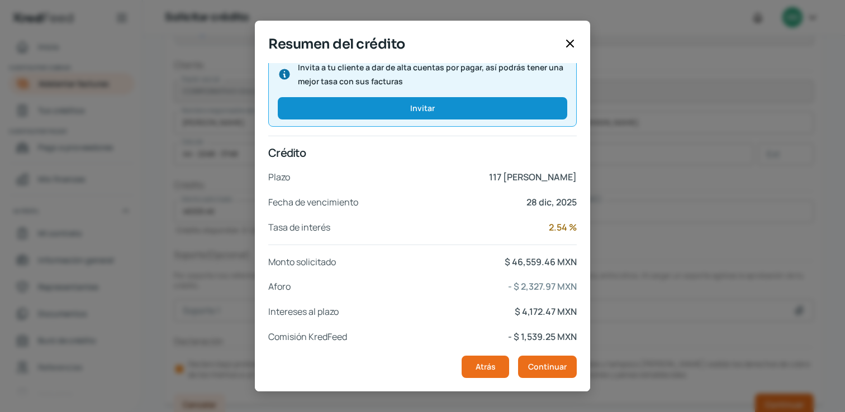
scroll to position [190, 0]
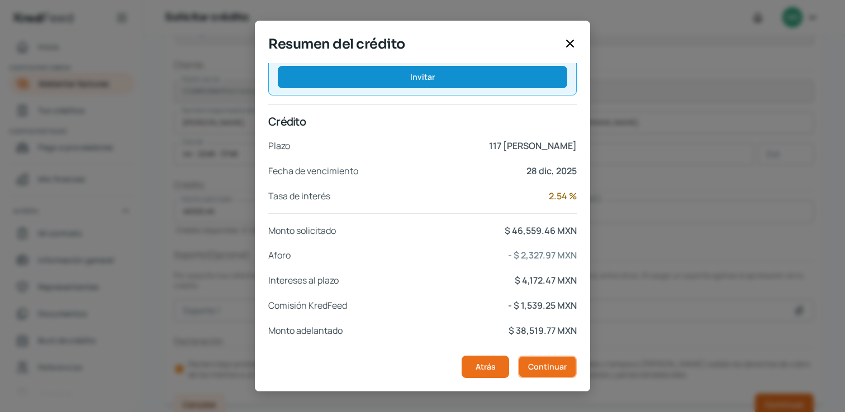
drag, startPoint x: 565, startPoint y: 368, endPoint x: 557, endPoint y: 309, distance: 59.7
click at [557, 309] on div "Cliente Razón social CORPORATIVO DULCERO DEL CENTRO RFC CDC060928EA6 Nombre [PE…" at bounding box center [422, 106] width 308 height 466
click at [560, 364] on span "Continuar" at bounding box center [547, 367] width 39 height 8
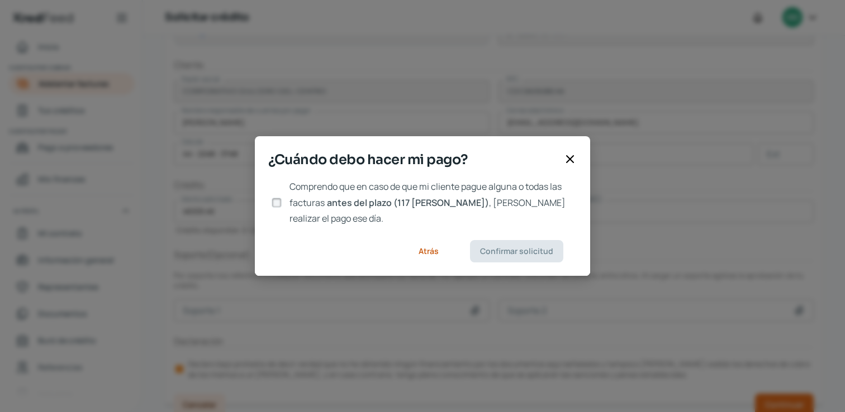
click at [275, 201] on input "Comprendo que en caso de que mi cliente pague alguna o todas las facturas antes…" at bounding box center [277, 203] width 10 height 10
checkbox input "true"
click at [521, 247] on span "Confirmar solicitud" at bounding box center [516, 251] width 73 height 8
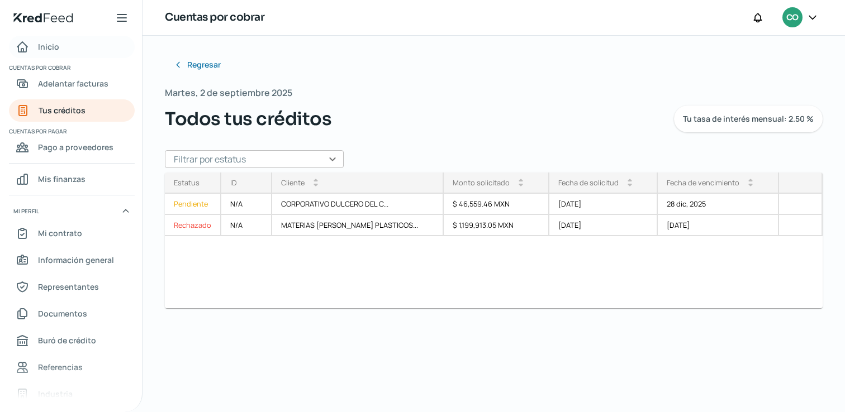
click at [54, 49] on span "Inicio" at bounding box center [48, 47] width 21 height 14
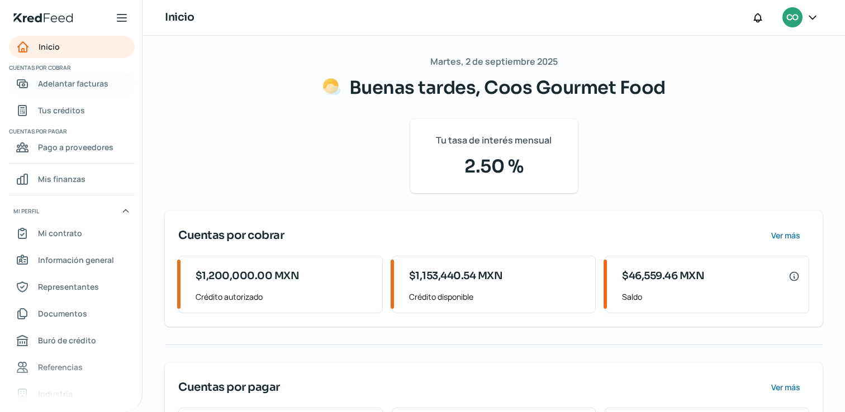
click at [44, 84] on span "Adelantar facturas" at bounding box center [73, 84] width 70 height 14
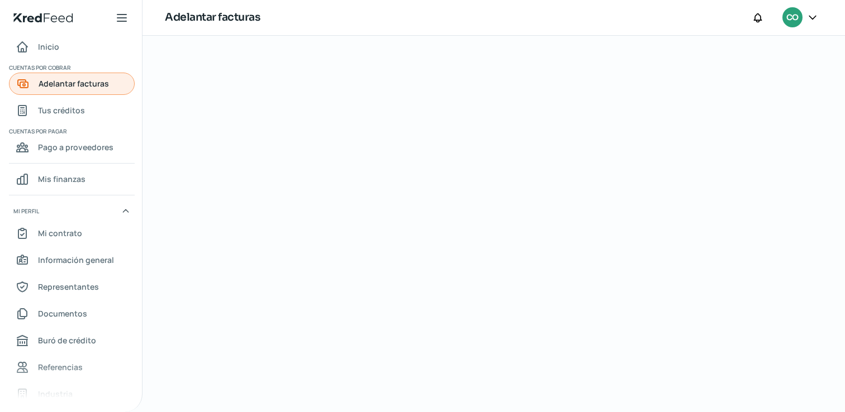
click at [53, 83] on span "Adelantar facturas" at bounding box center [74, 84] width 70 height 14
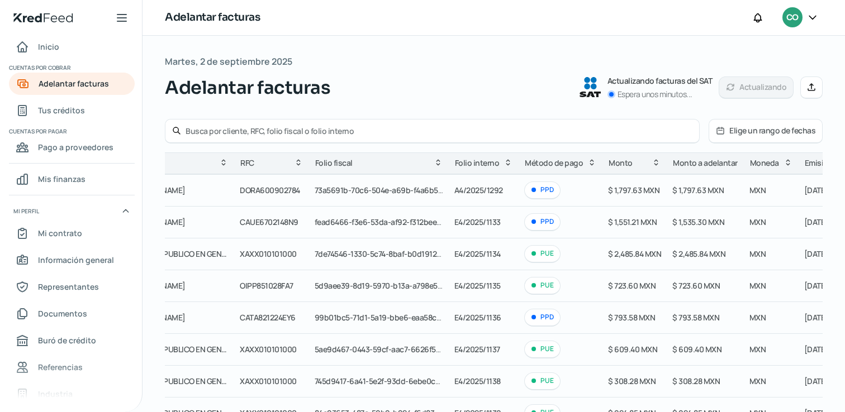
scroll to position [0, 182]
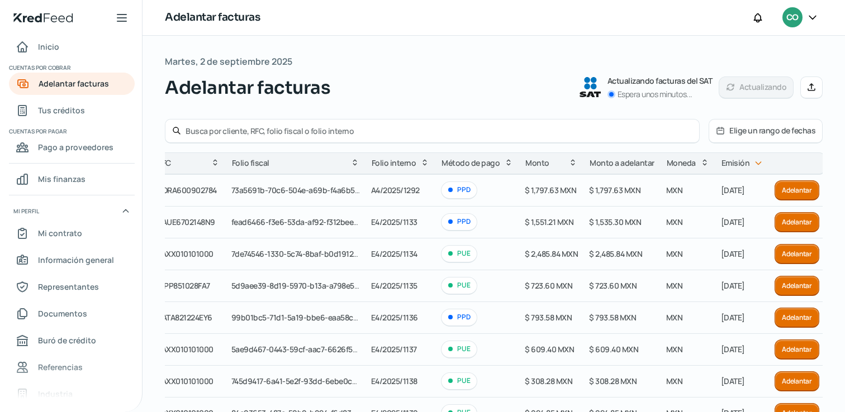
click at [812, 16] on icon at bounding box center [812, 17] width 11 height 11
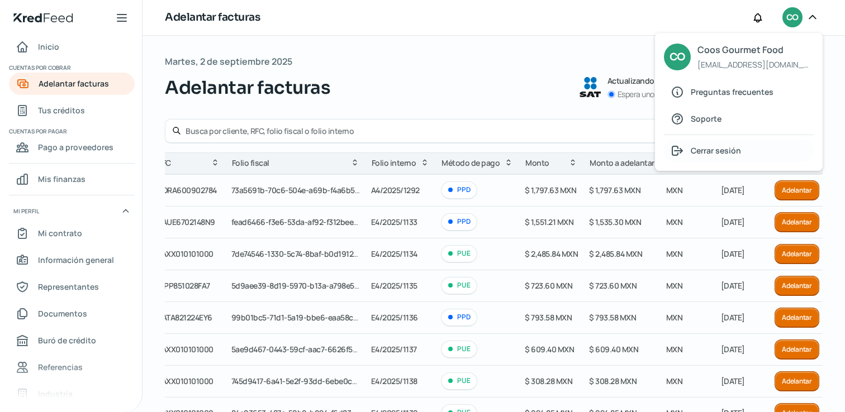
click at [709, 153] on span "Cerrar sesión" at bounding box center [715, 151] width 50 height 14
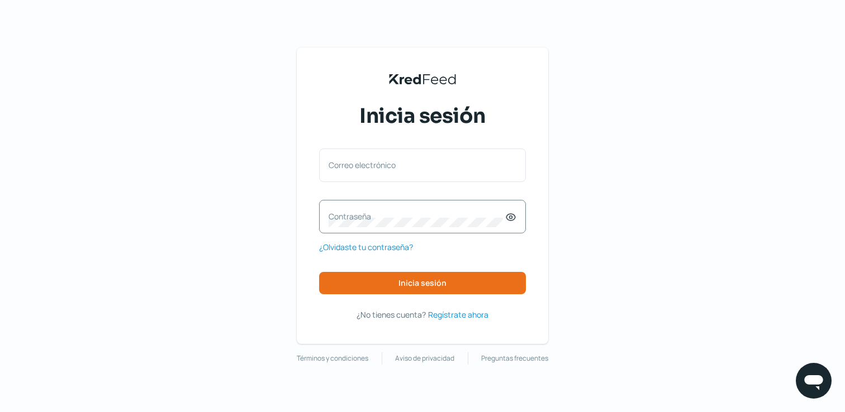
click at [439, 217] on label "Contraseña" at bounding box center [416, 216] width 177 height 11
click at [454, 166] on label "Correo electrónico" at bounding box center [416, 165] width 177 height 11
click at [454, 166] on input "Correo electrónico" at bounding box center [422, 171] width 188 height 10
click at [656, 234] on div "KredFeed's Black Logo Inicia sesión Correo electrónico Contraseña ¿Olvidaste tu…" at bounding box center [422, 206] width 845 height 412
click at [451, 170] on input "Correo electrónico" at bounding box center [422, 171] width 188 height 10
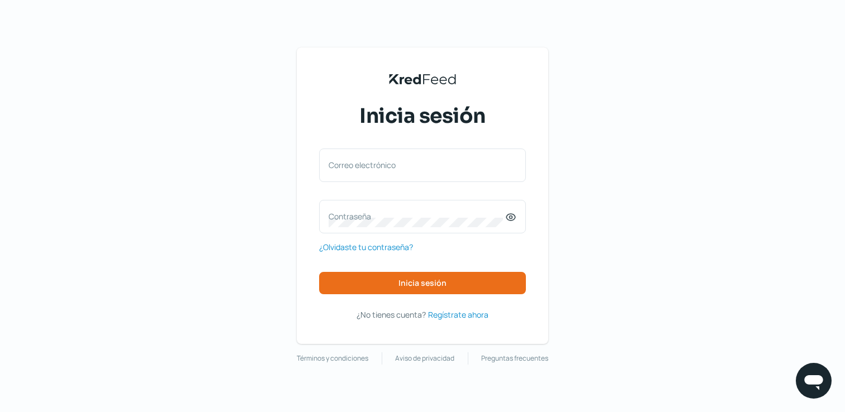
click at [617, 280] on div "KredFeed's Black Logo Inicia sesión Correo electrónico Contraseña ¿Olvidaste tu…" at bounding box center [422, 206] width 845 height 412
